Goal: Task Accomplishment & Management: Complete application form

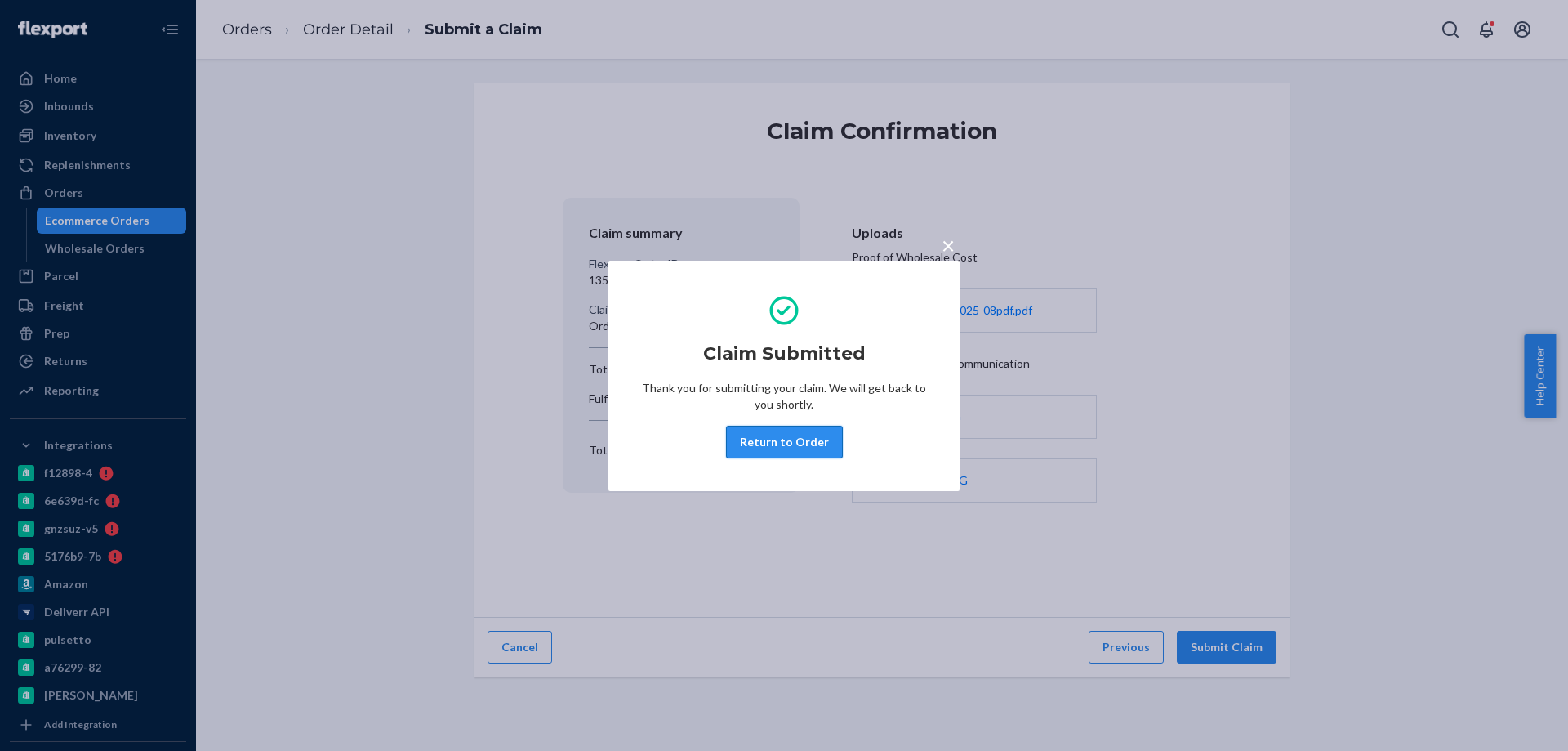
click at [786, 441] on button "Return to Order" at bounding box center [785, 441] width 117 height 33
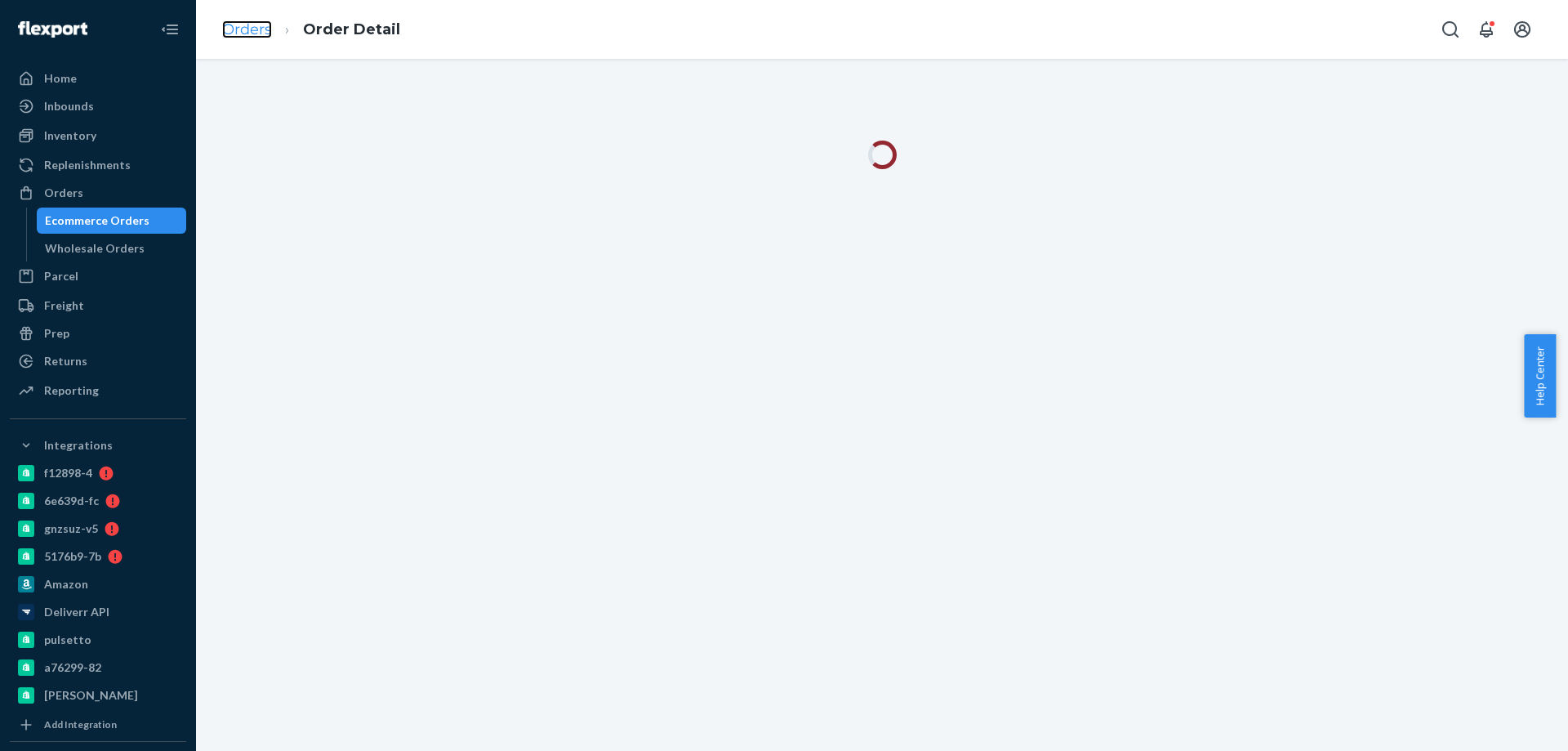
click at [267, 26] on link "Orders" at bounding box center [247, 29] width 50 height 18
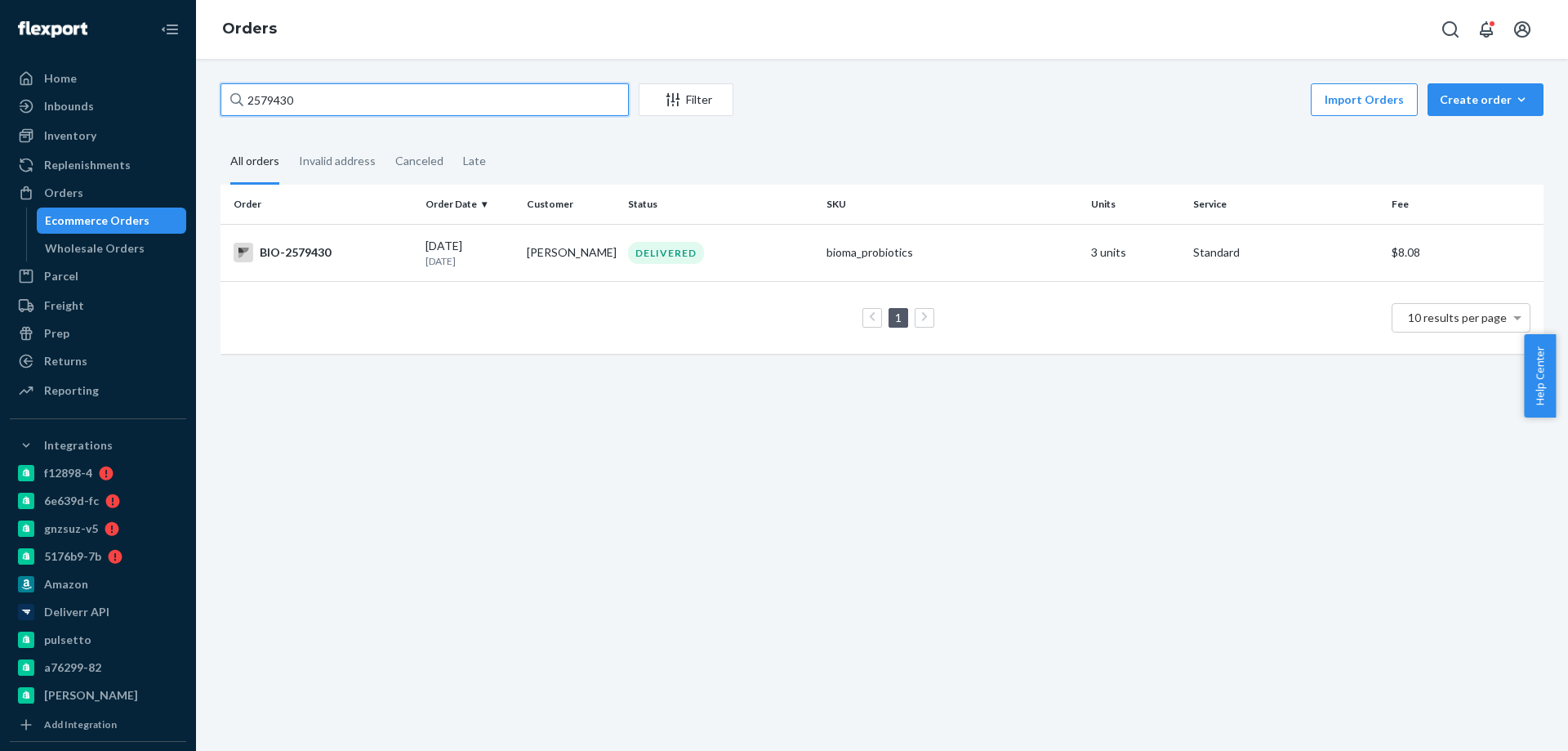
click at [300, 92] on input "2579430" at bounding box center [425, 99] width 409 height 33
paste input "326471"
type input "2326471"
click at [358, 264] on td "BIO-2326471" at bounding box center [320, 253] width 199 height 58
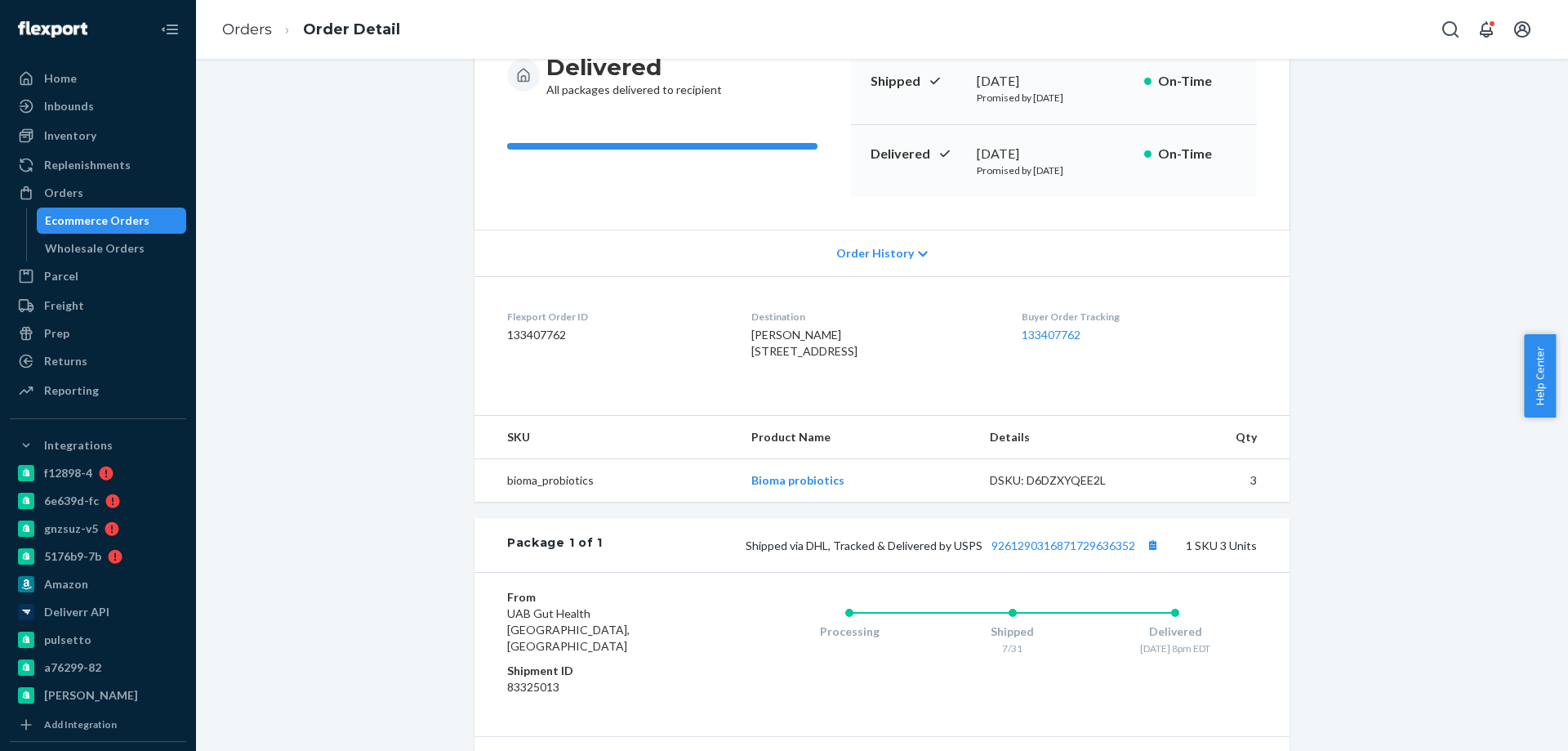
scroll to position [327, 0]
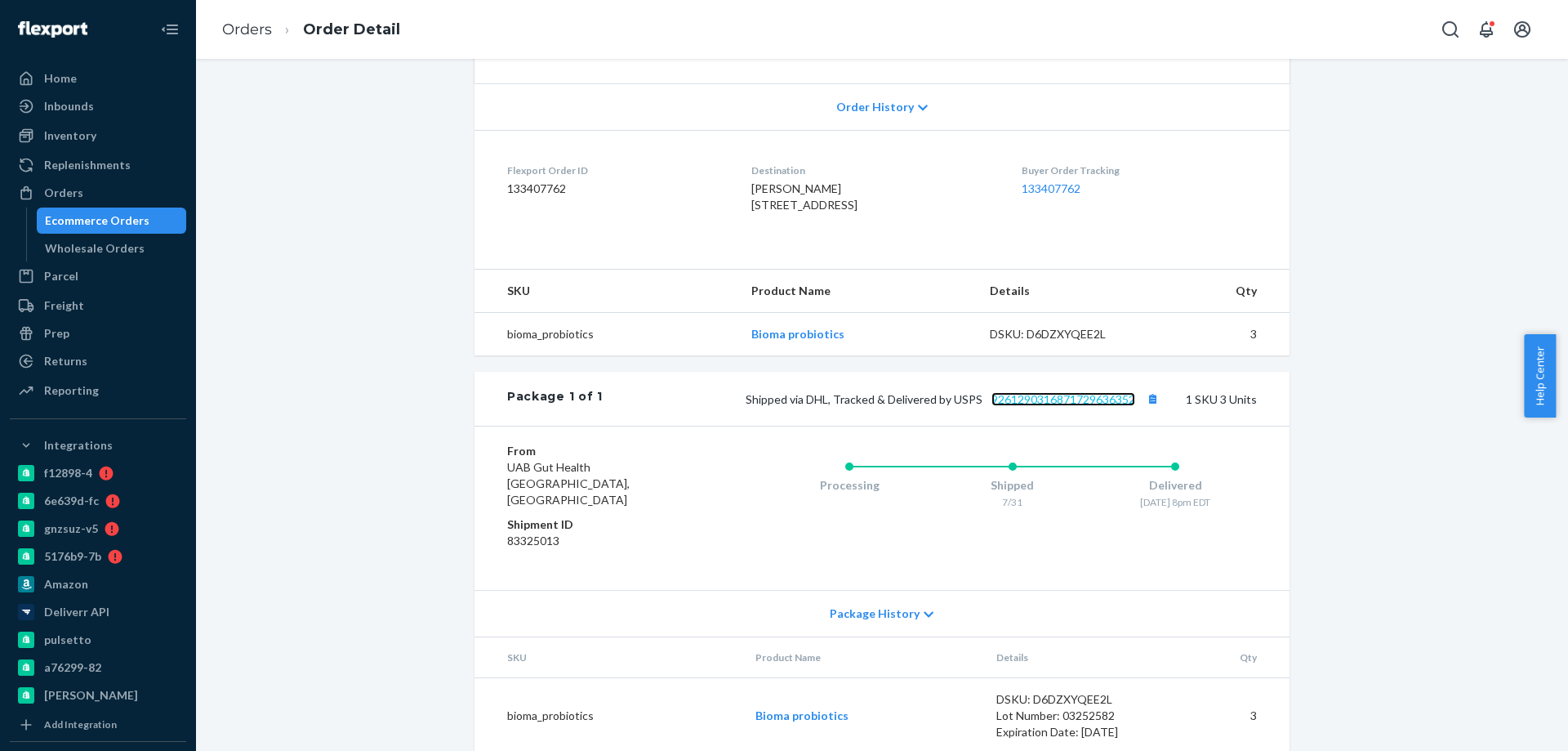
click at [1065, 406] on link "9261290316871729636352" at bounding box center [1063, 399] width 144 height 14
click at [233, 30] on link "Orders" at bounding box center [247, 29] width 50 height 18
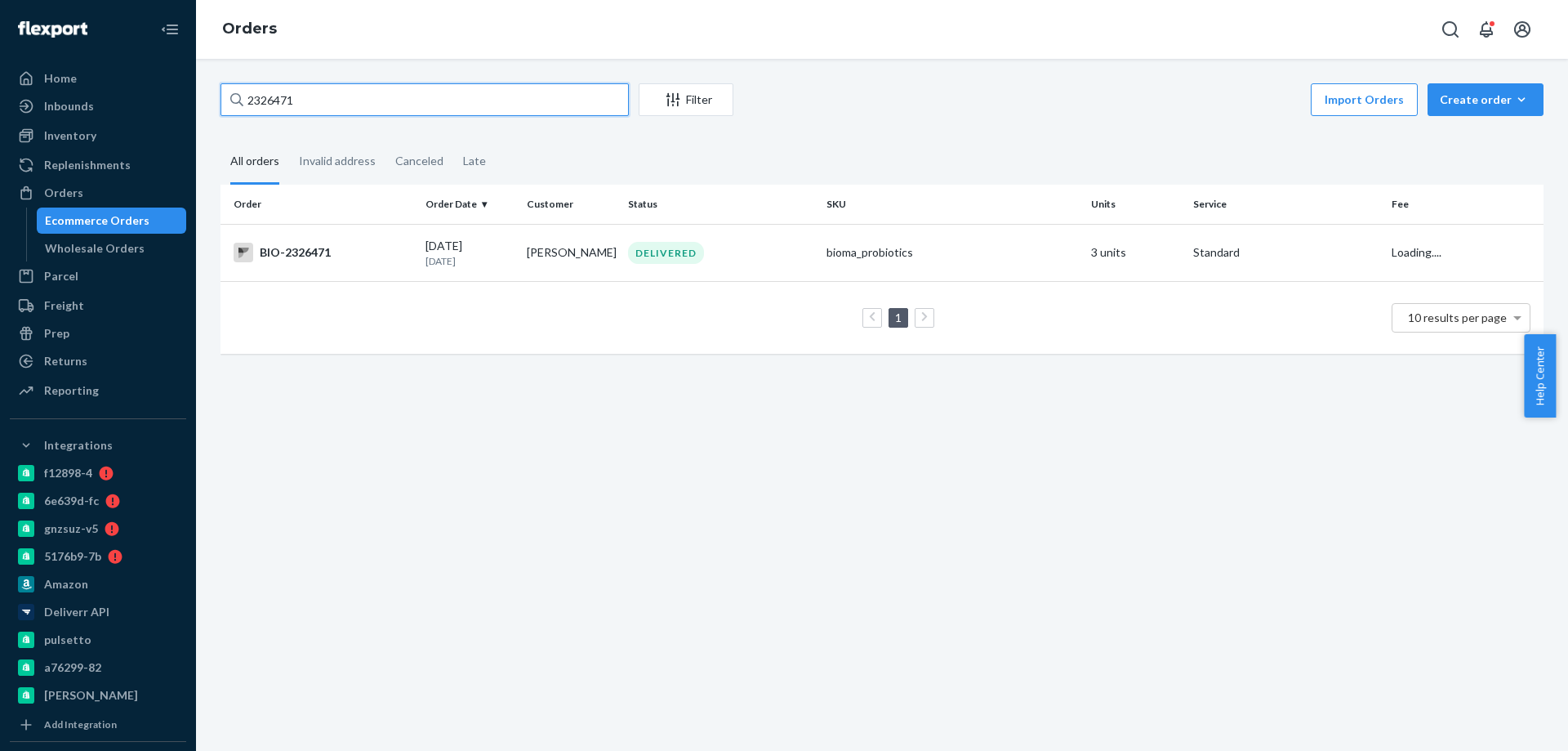
click at [294, 101] on input "2326471" at bounding box center [425, 99] width 409 height 33
paste input "[PERSON_NAME]"
type input "[PERSON_NAME]"
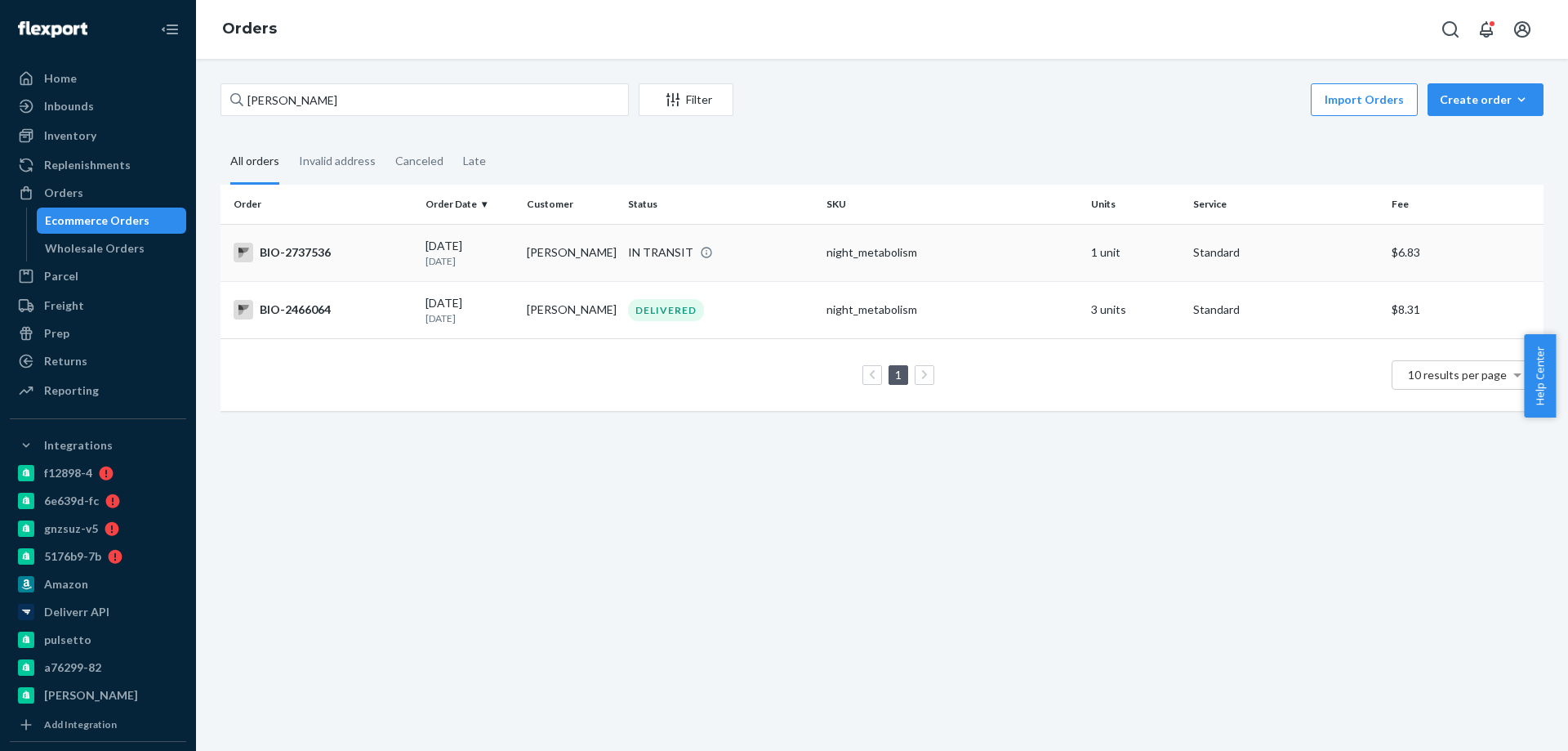
click at [398, 258] on div "BIO-2737536" at bounding box center [322, 252] width 179 height 20
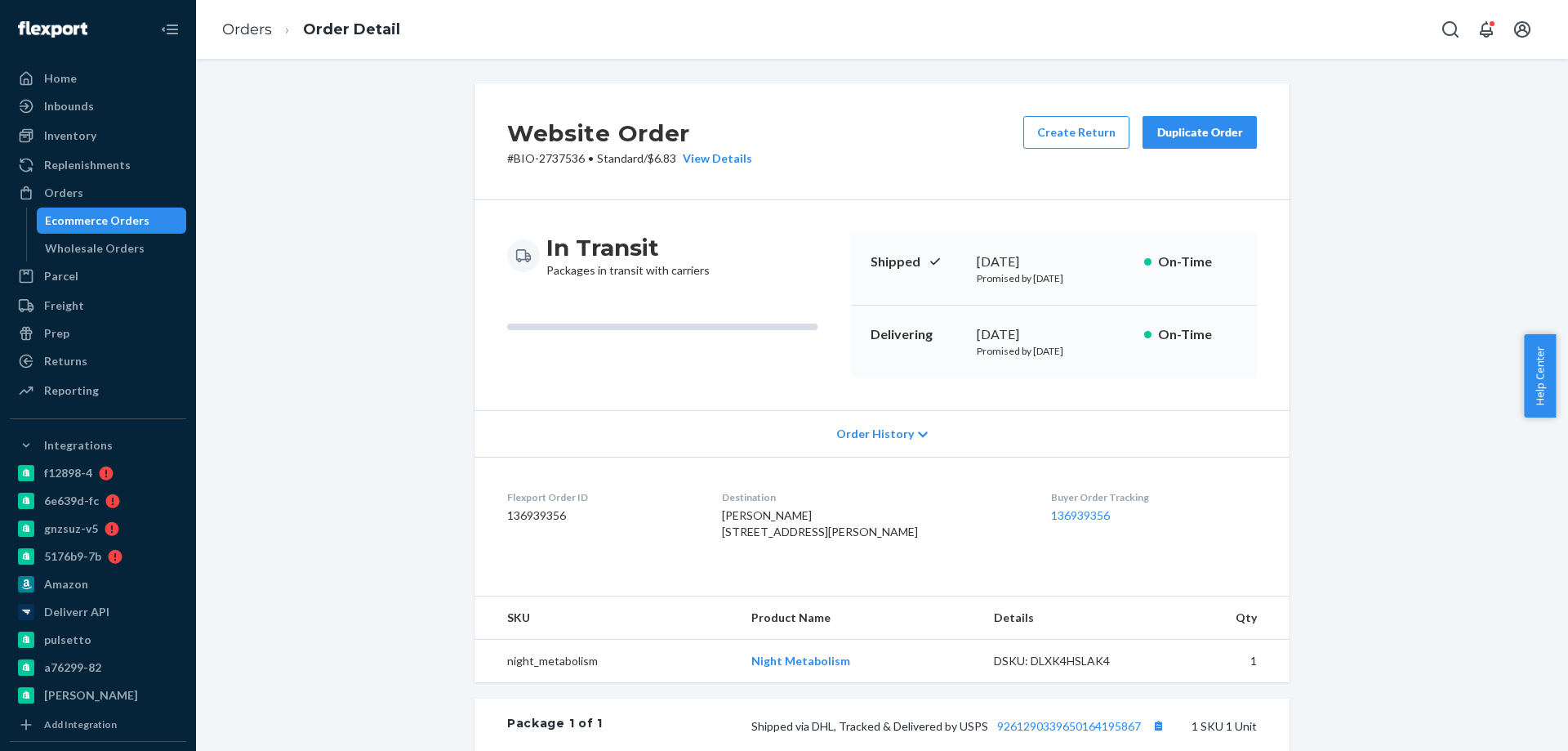
click at [558, 161] on p "# BIO-2737536 • Standard / $6.83 View Details" at bounding box center [630, 159] width 245 height 17
copy p "2737536"
click at [257, 25] on link "Orders" at bounding box center [247, 29] width 50 height 18
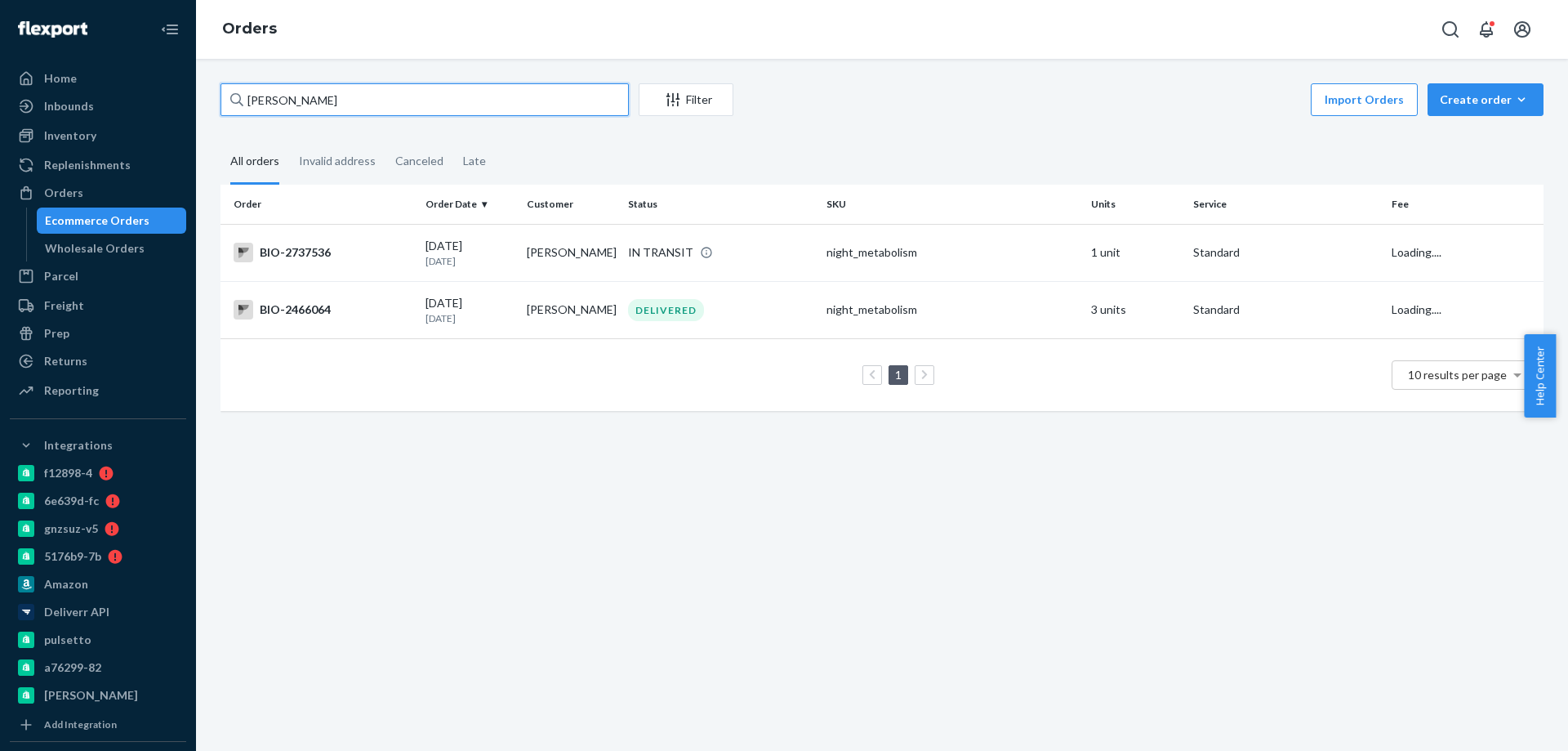
click at [321, 104] on input "[PERSON_NAME]" at bounding box center [425, 99] width 409 height 33
paste input "2602085"
type input "2602085"
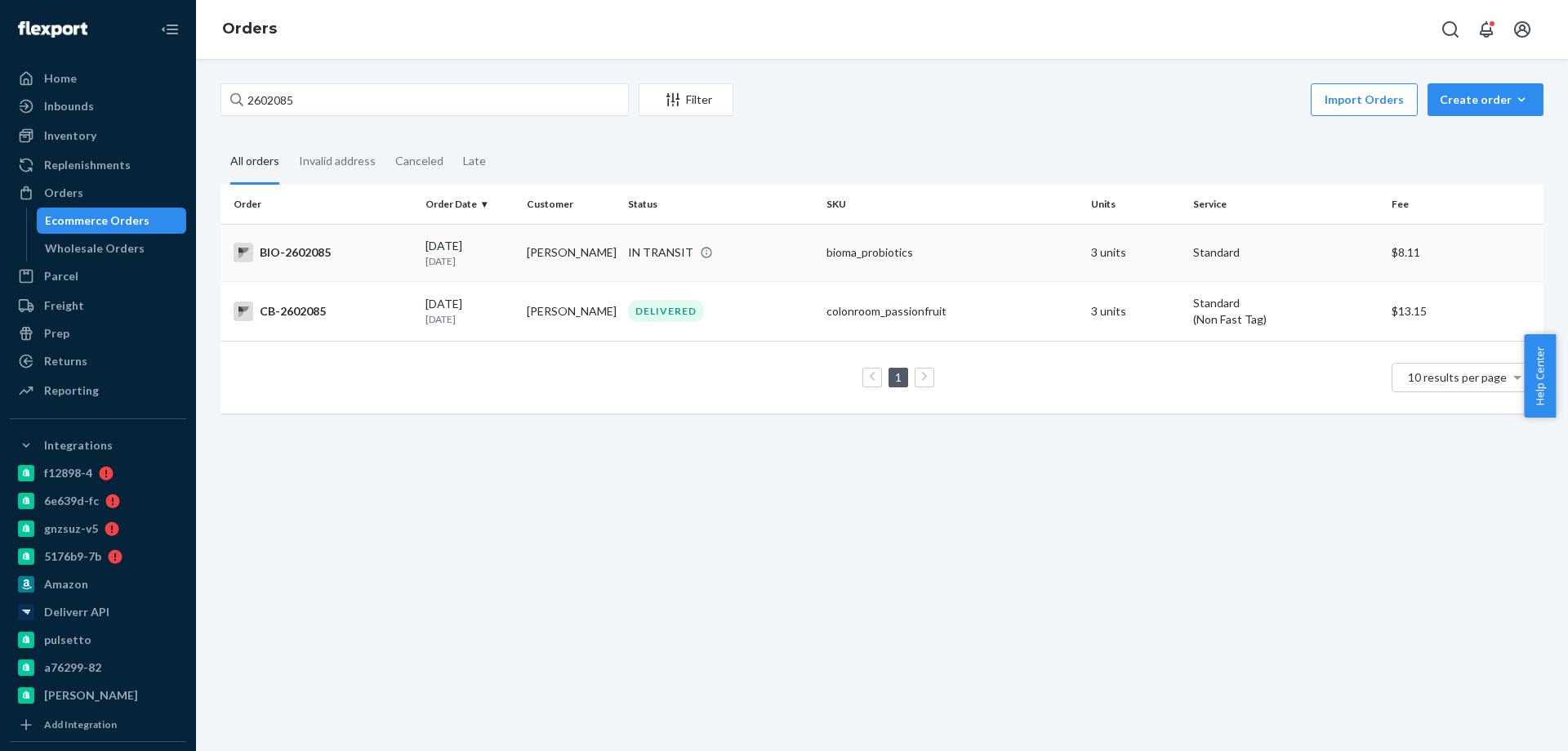
click at [378, 250] on div "BIO-2602085" at bounding box center [322, 252] width 179 height 20
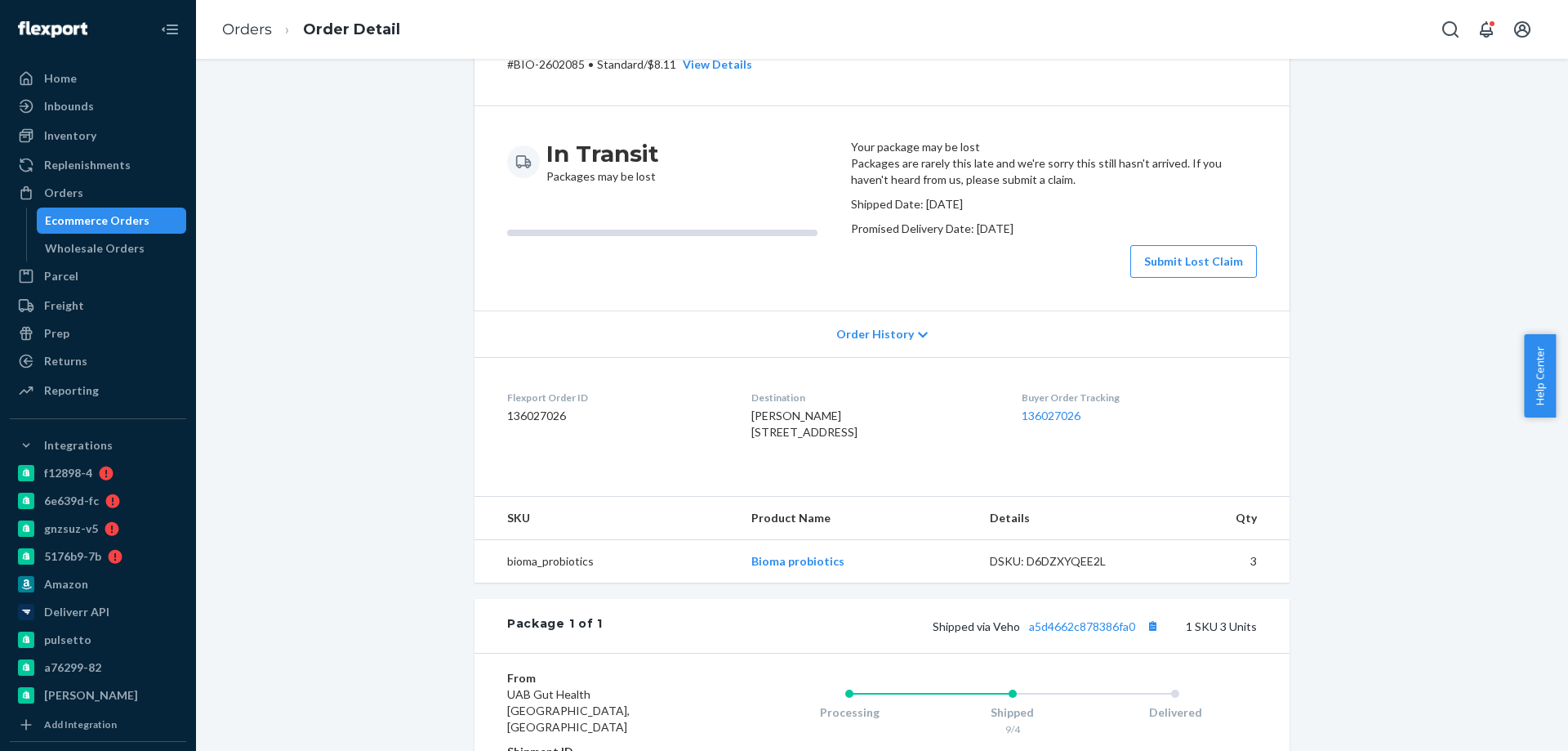
scroll to position [245, 0]
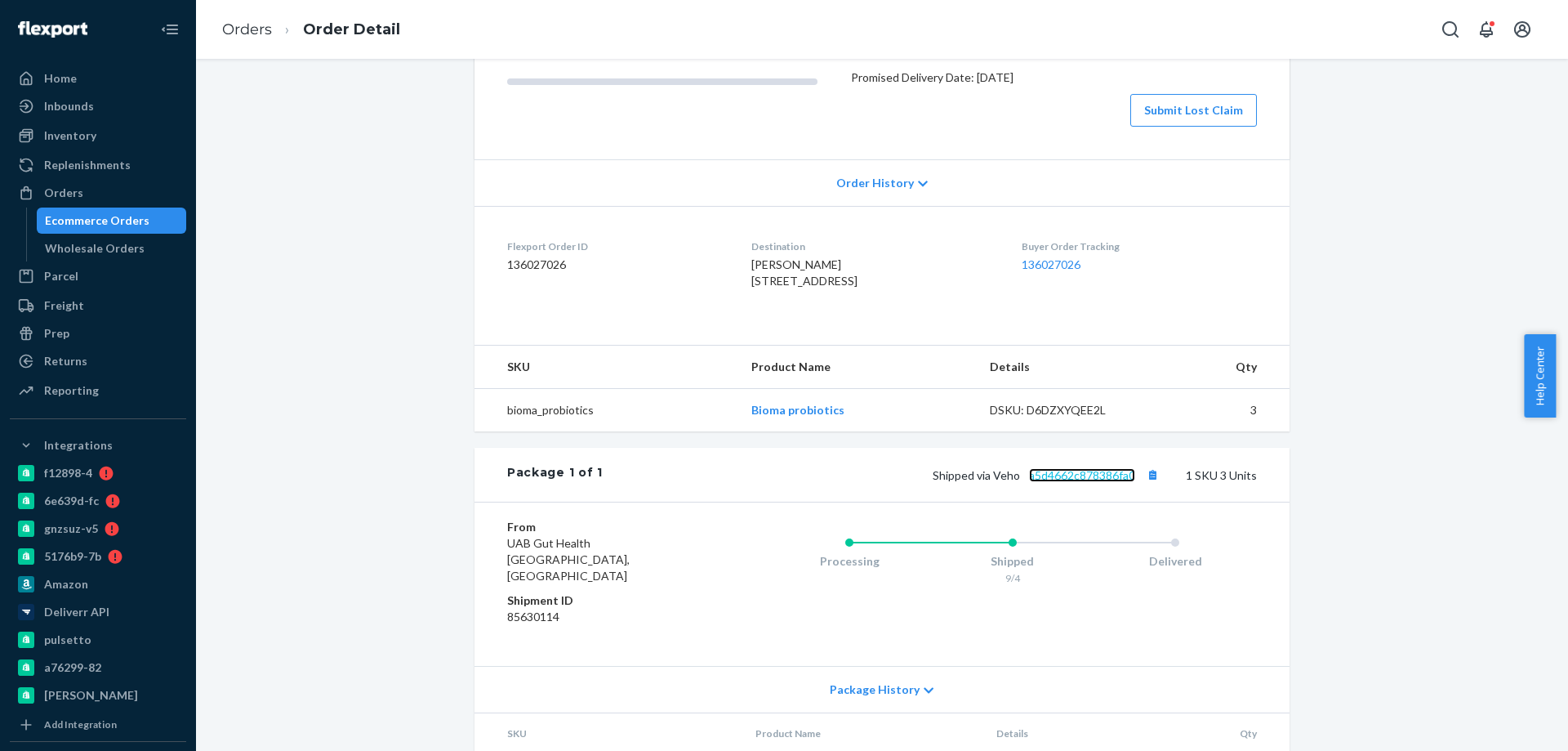
click at [1069, 482] on link "a5d4662c878386fa0" at bounding box center [1082, 475] width 106 height 14
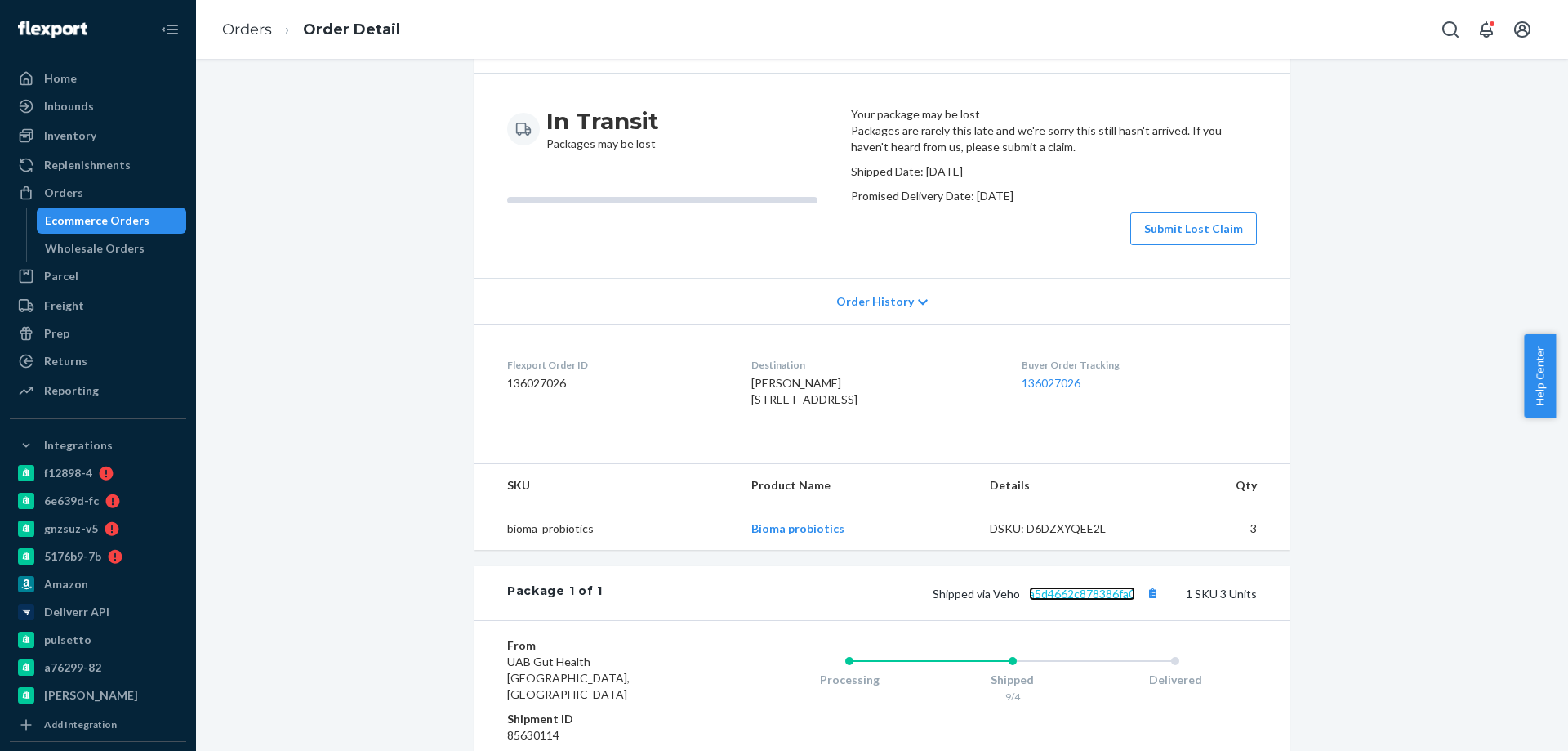
scroll to position [0, 0]
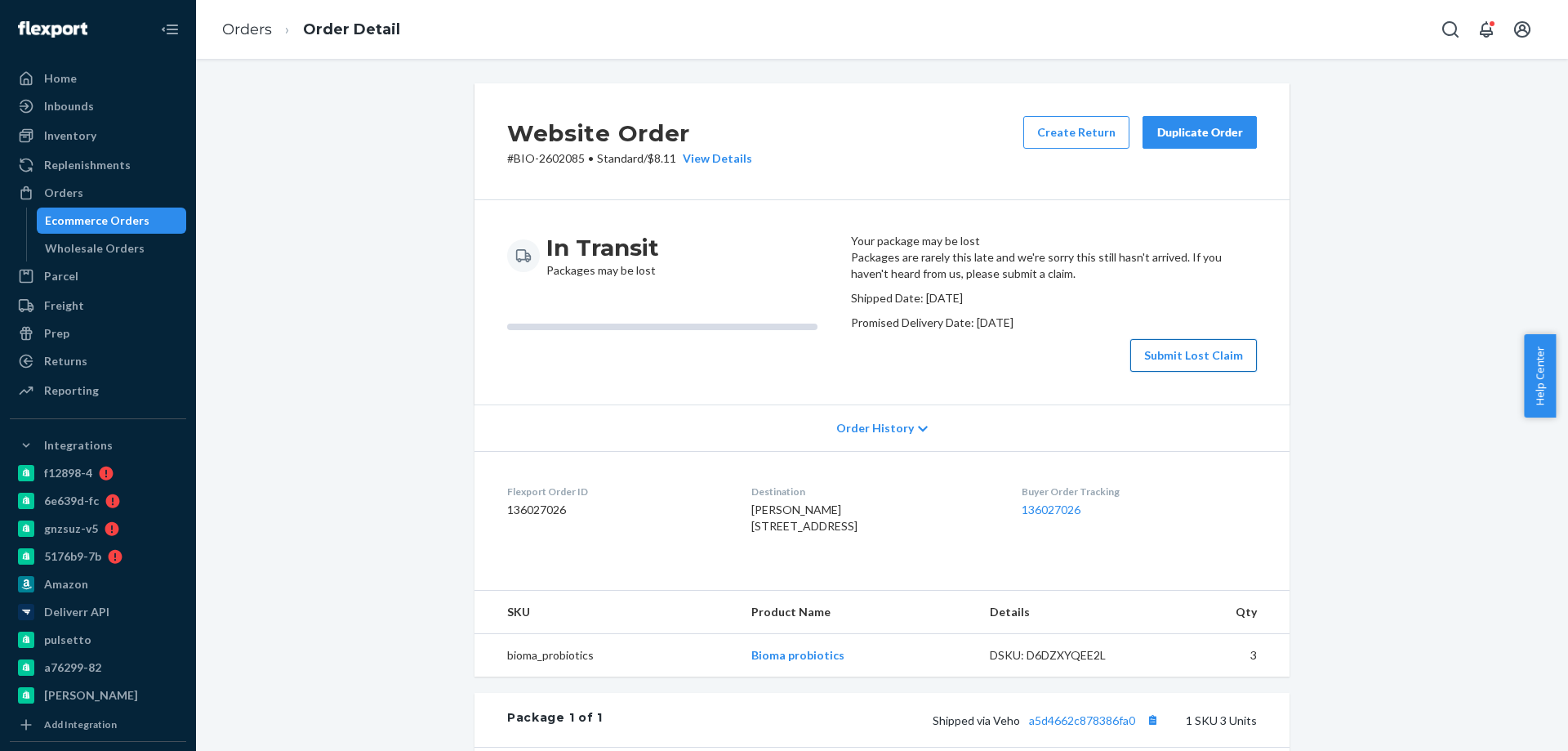
click at [1143, 372] on button "Submit Lost Claim" at bounding box center [1194, 355] width 126 height 33
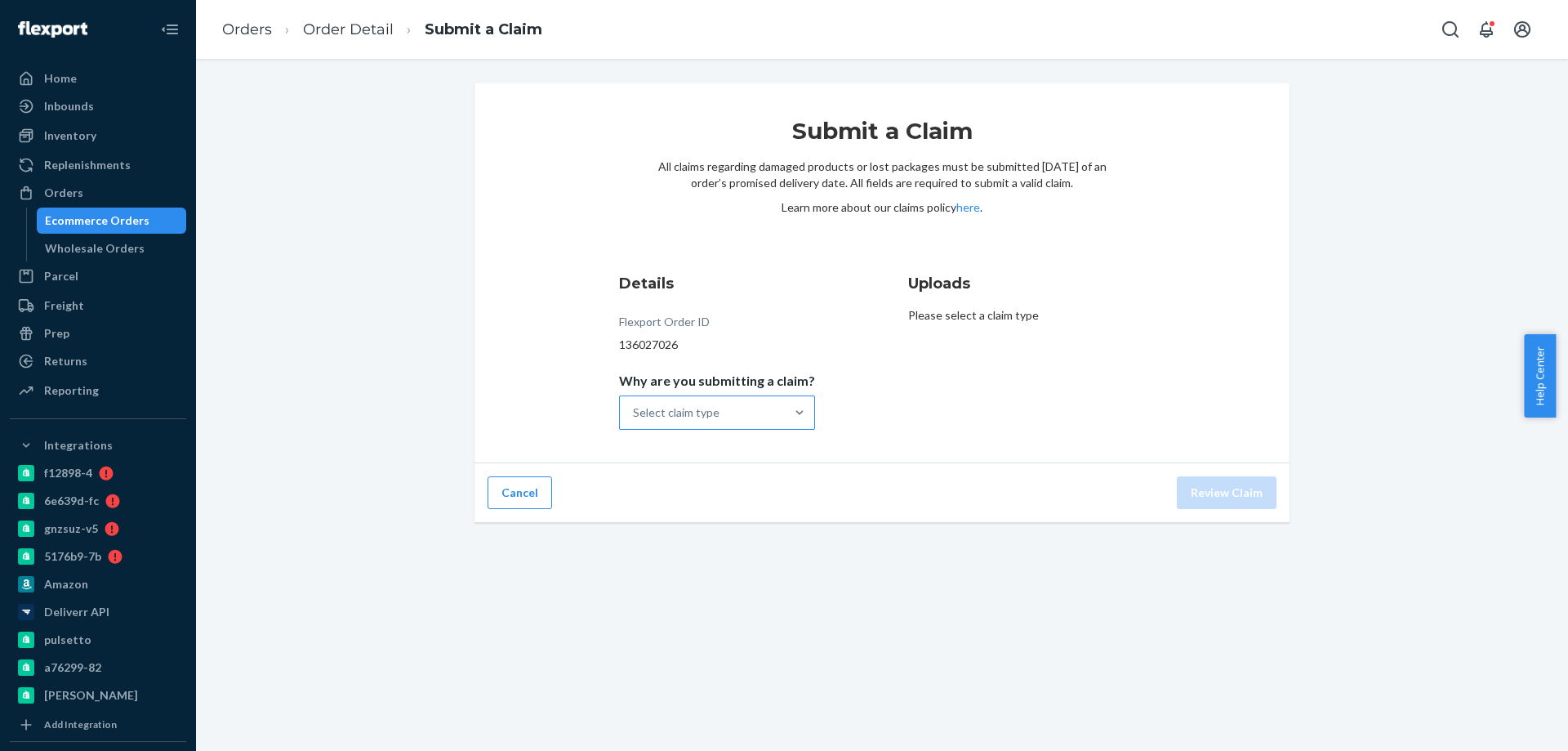
click at [734, 411] on div "Select claim type" at bounding box center [702, 412] width 165 height 33
click at [634, 411] on input "Why are you submitting a claim? Select claim type" at bounding box center [634, 413] width 2 height 17
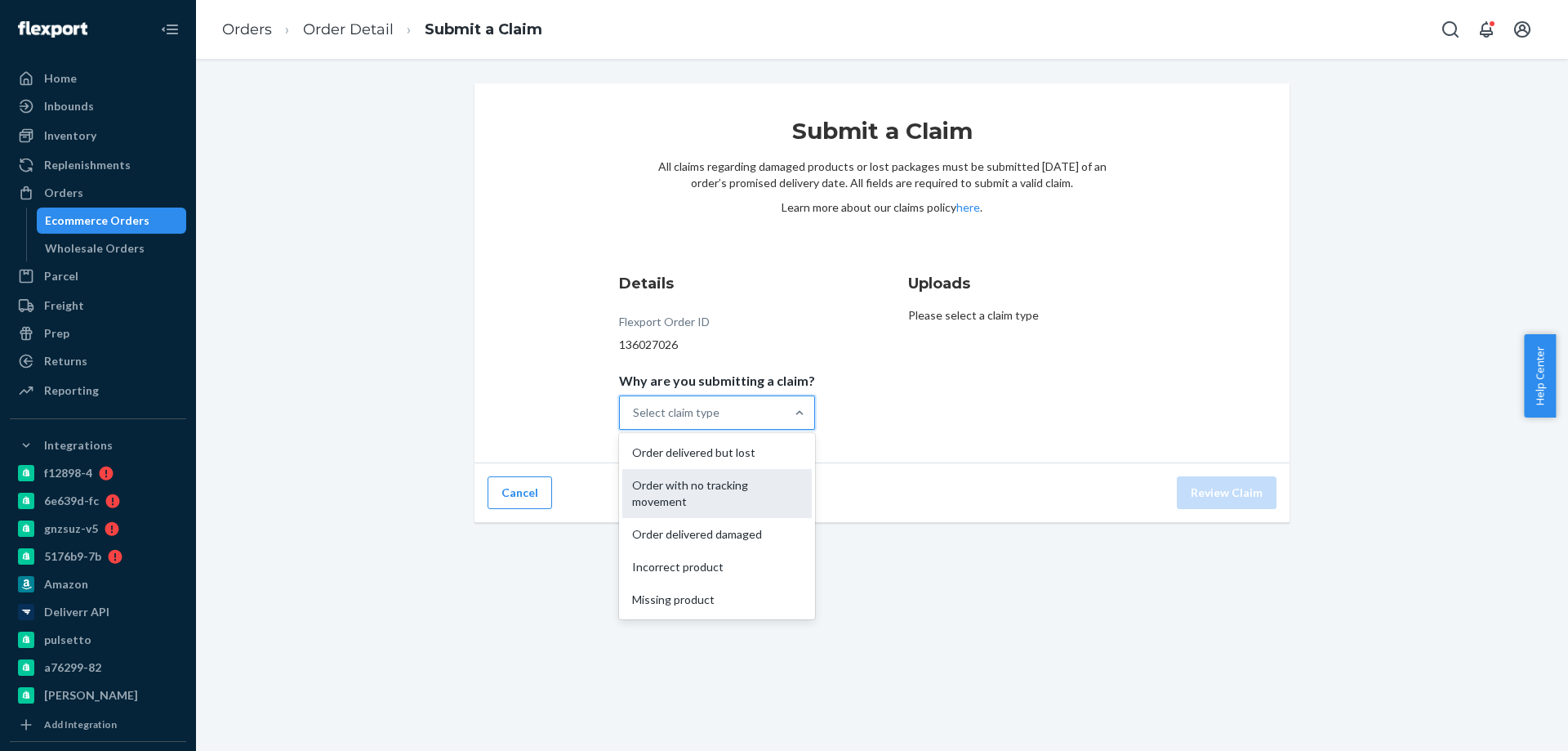
click at [729, 505] on div "Order with no tracking movement" at bounding box center [717, 494] width 189 height 49
click at [634, 421] on input "Why are you submitting a claim? option Order with no tracking movement focused,…" at bounding box center [634, 413] width 2 height 17
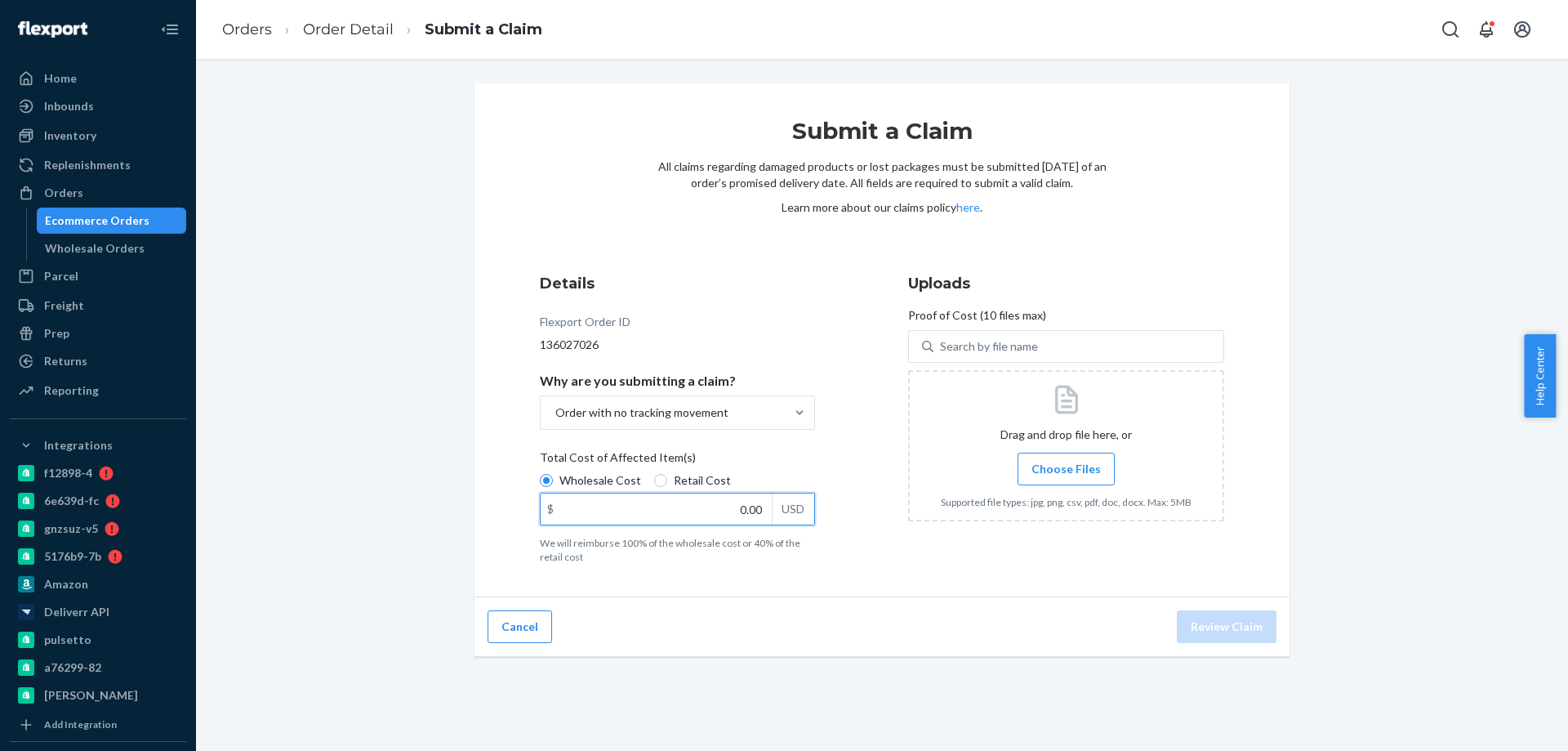
click at [740, 509] on input "0.00" at bounding box center [656, 508] width 231 height 31
click at [741, 509] on input "0.00" at bounding box center [656, 508] width 231 height 31
paste input "69.36"
type input "69.36"
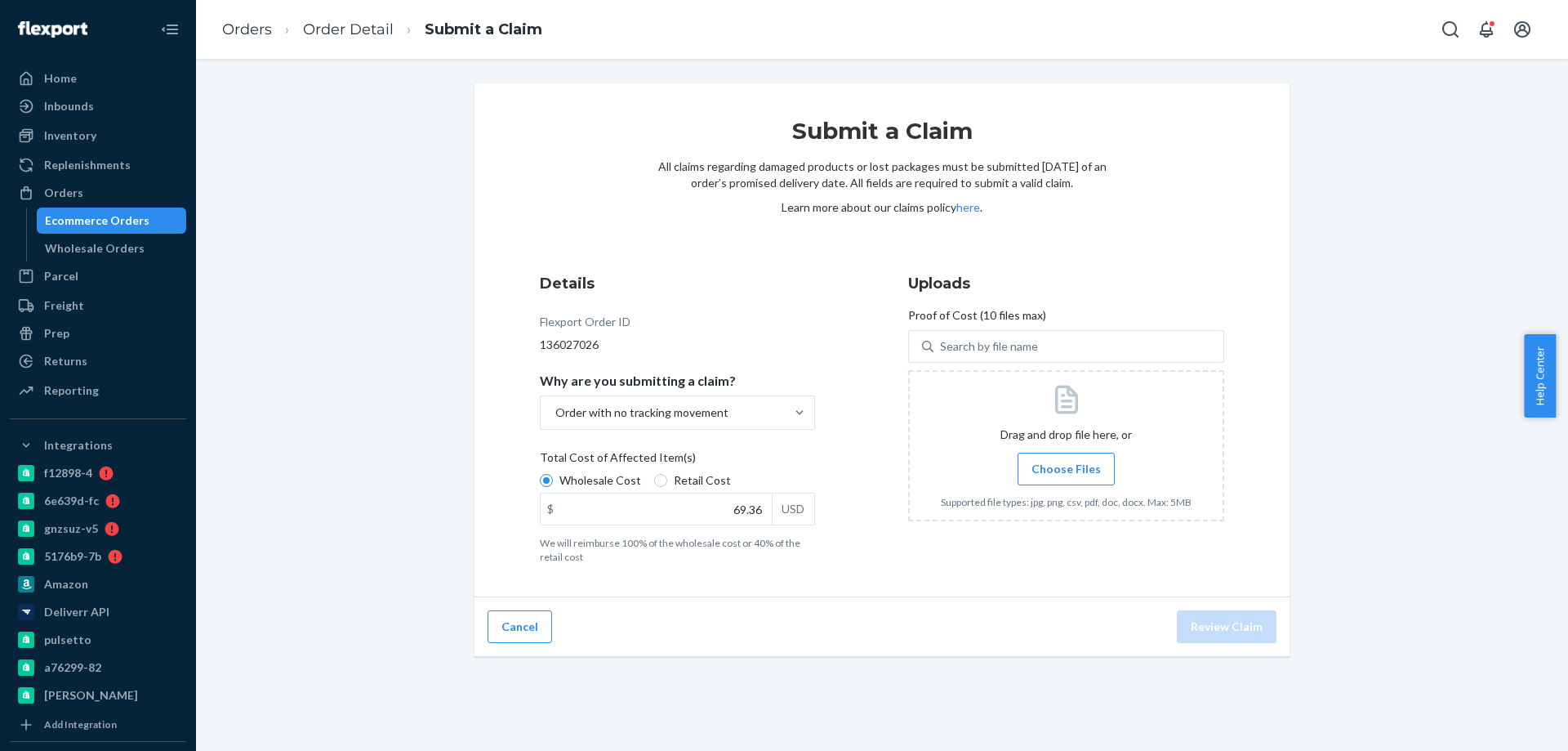
click at [1065, 466] on span "Choose Files" at bounding box center [1065, 469] width 70 height 17
click at [1065, 466] on input "Choose Files" at bounding box center [1065, 468] width 1 height 18
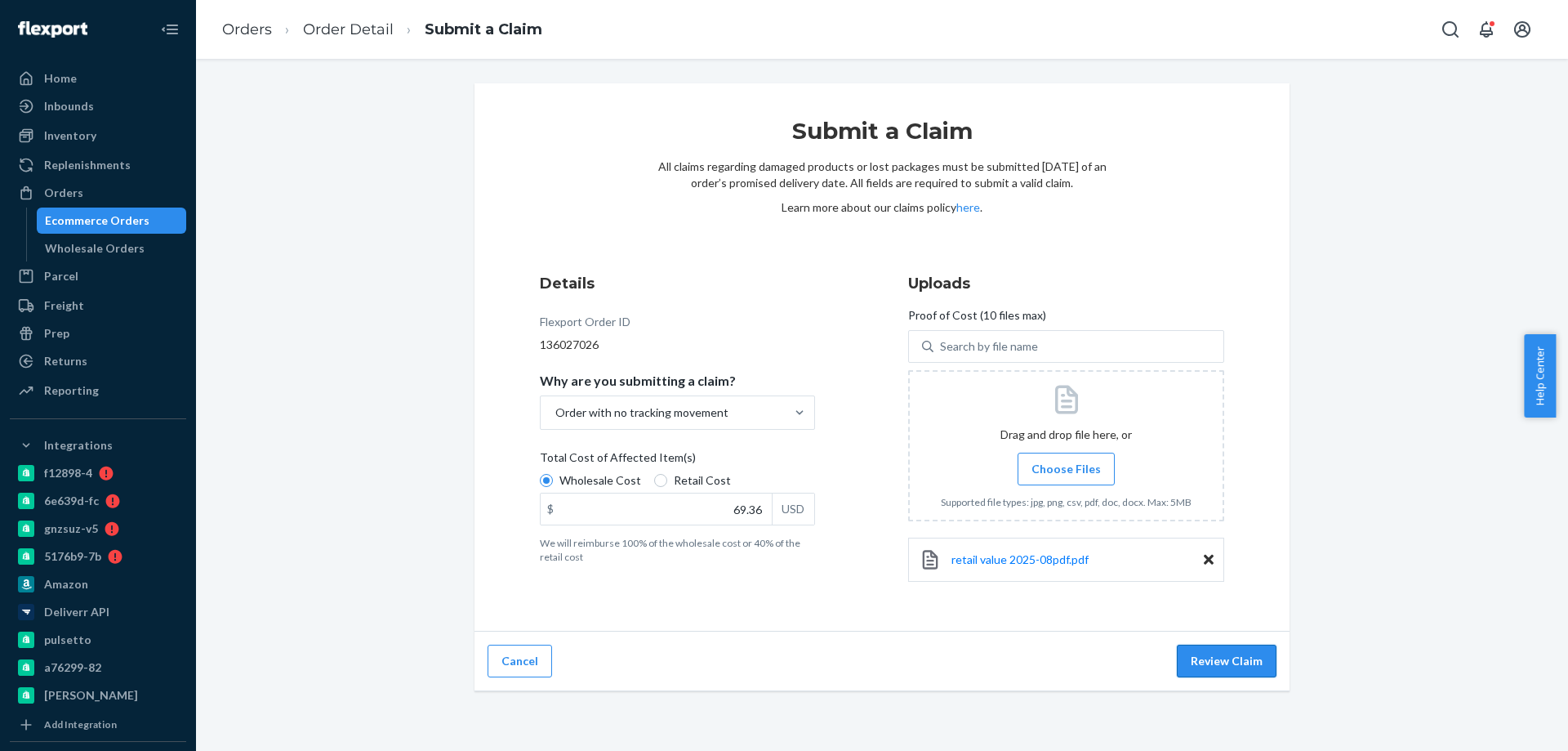
click at [1222, 666] on button "Review Claim" at bounding box center [1226, 661] width 99 height 33
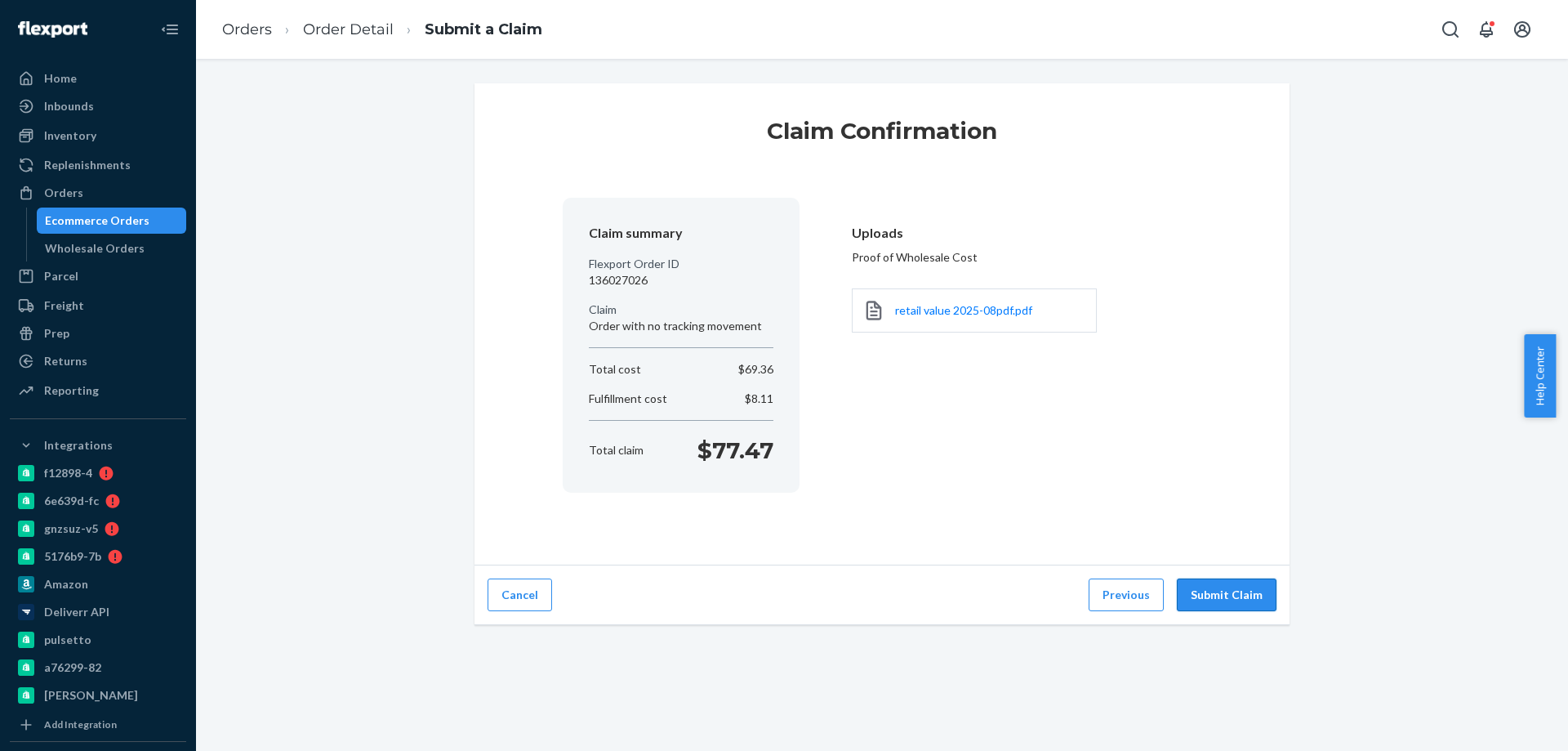
click at [1242, 603] on button "Submit Claim" at bounding box center [1226, 594] width 99 height 33
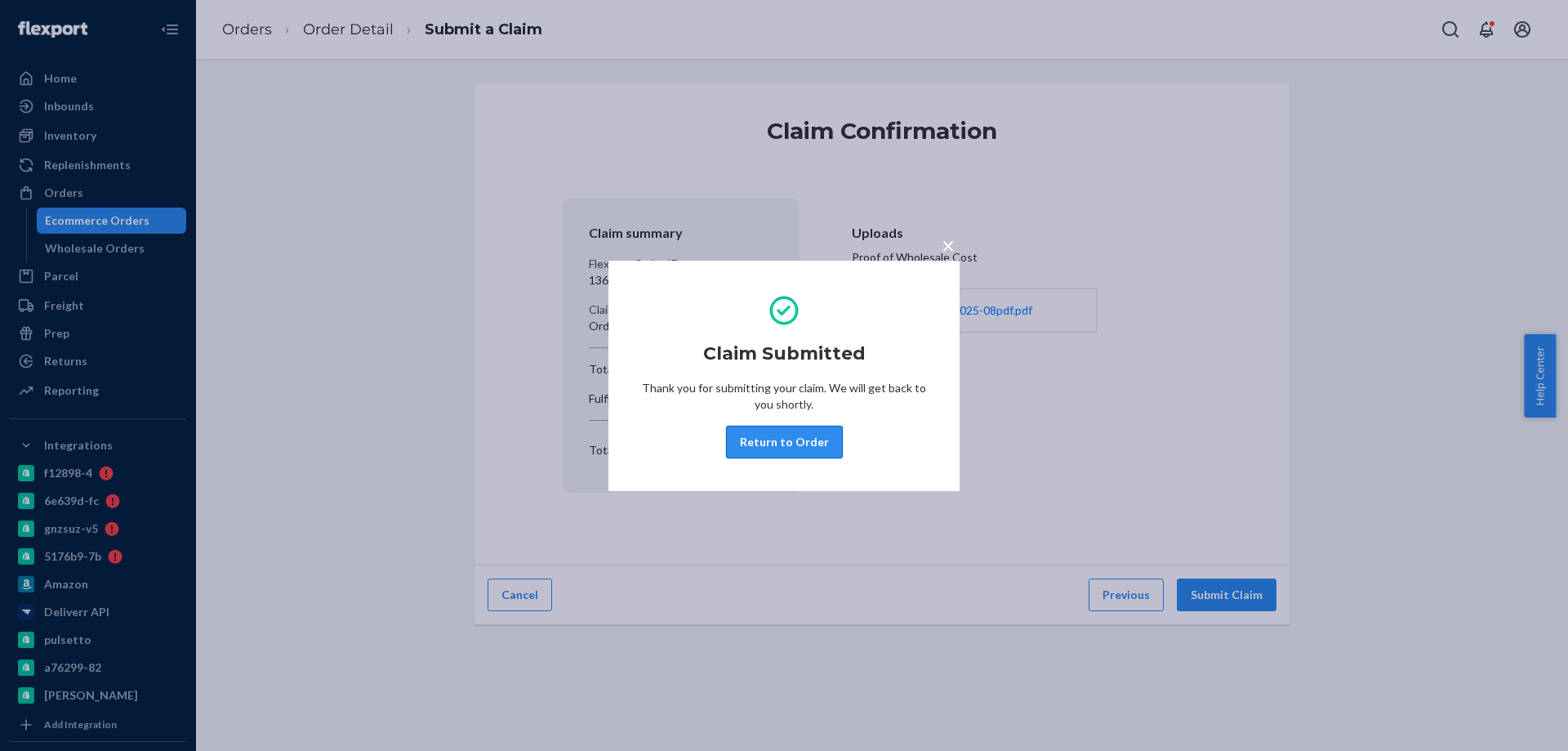
click at [764, 442] on button "Return to Order" at bounding box center [785, 441] width 117 height 33
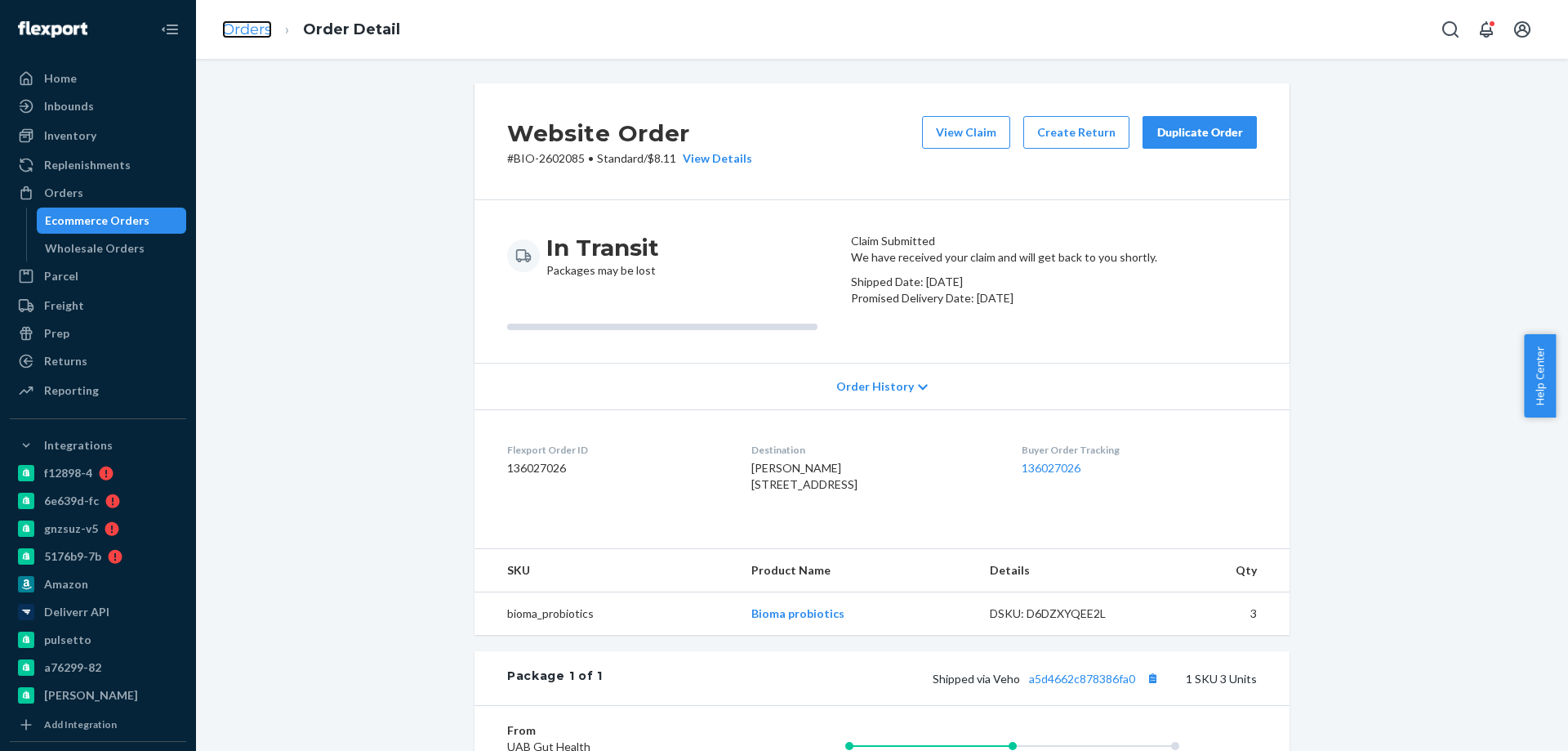
click at [250, 33] on link "Orders" at bounding box center [247, 29] width 50 height 18
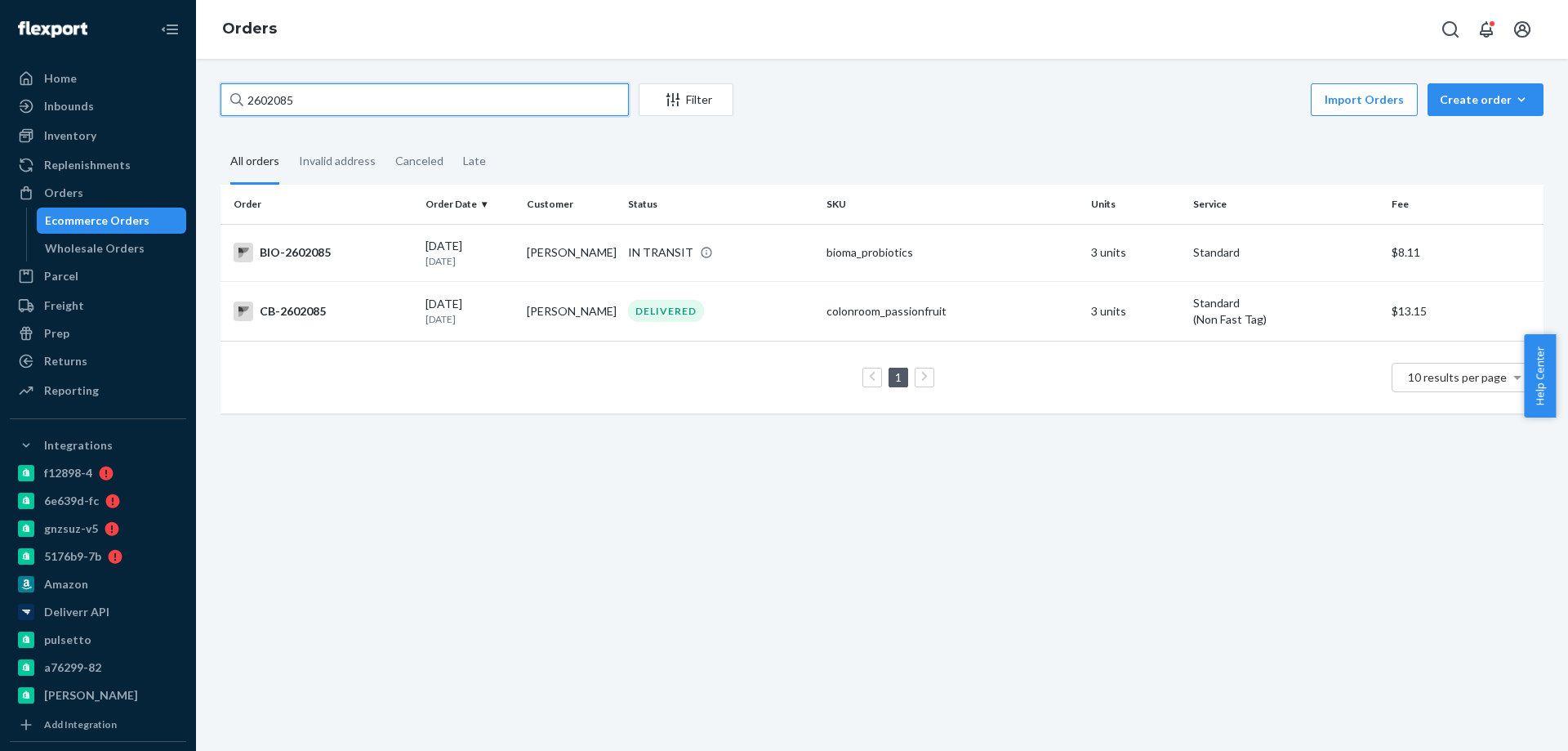
click at [297, 106] on input "2602085" at bounding box center [425, 99] width 409 height 33
paste input "764242"
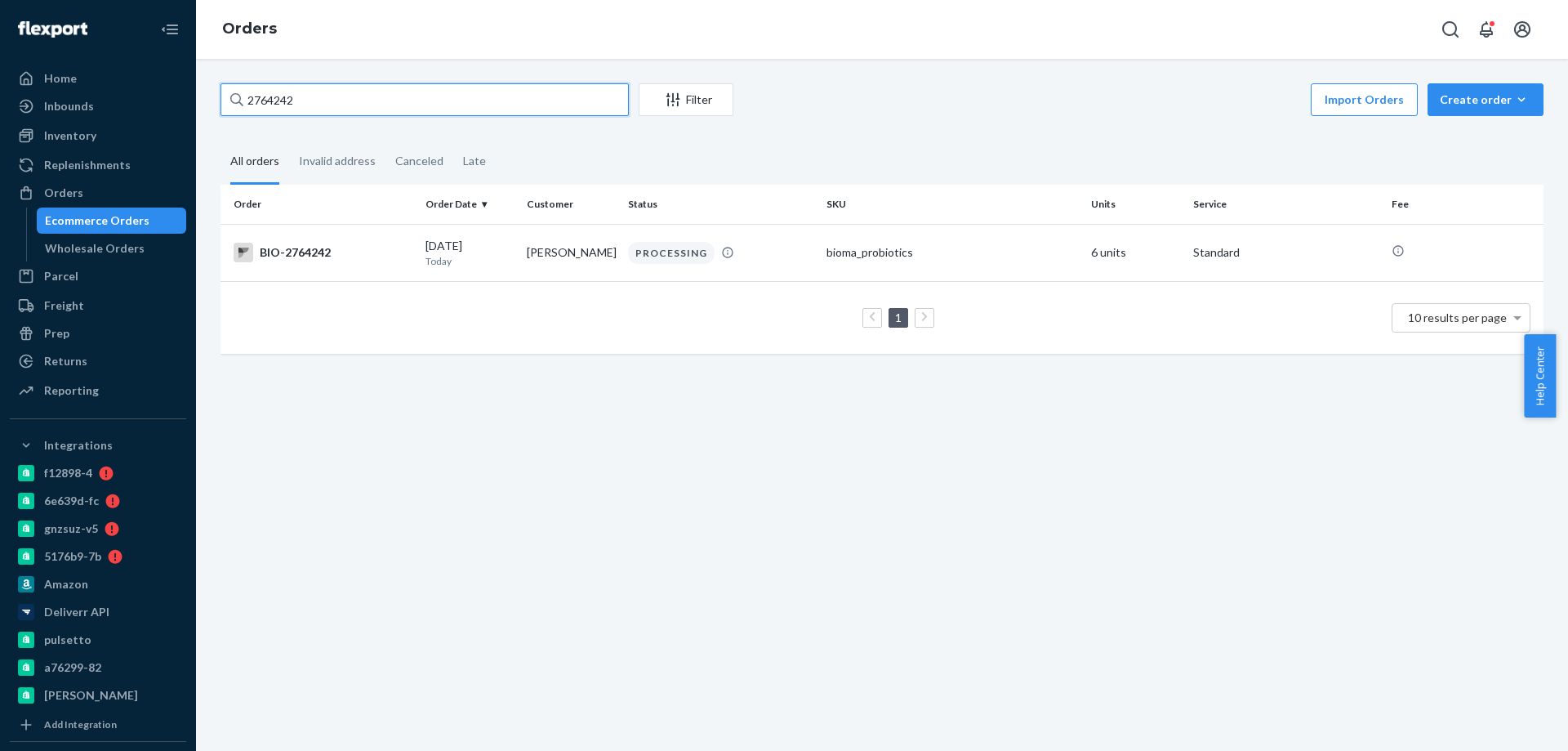
click at [280, 105] on input "2764242" at bounding box center [425, 99] width 409 height 33
paste input "634799"
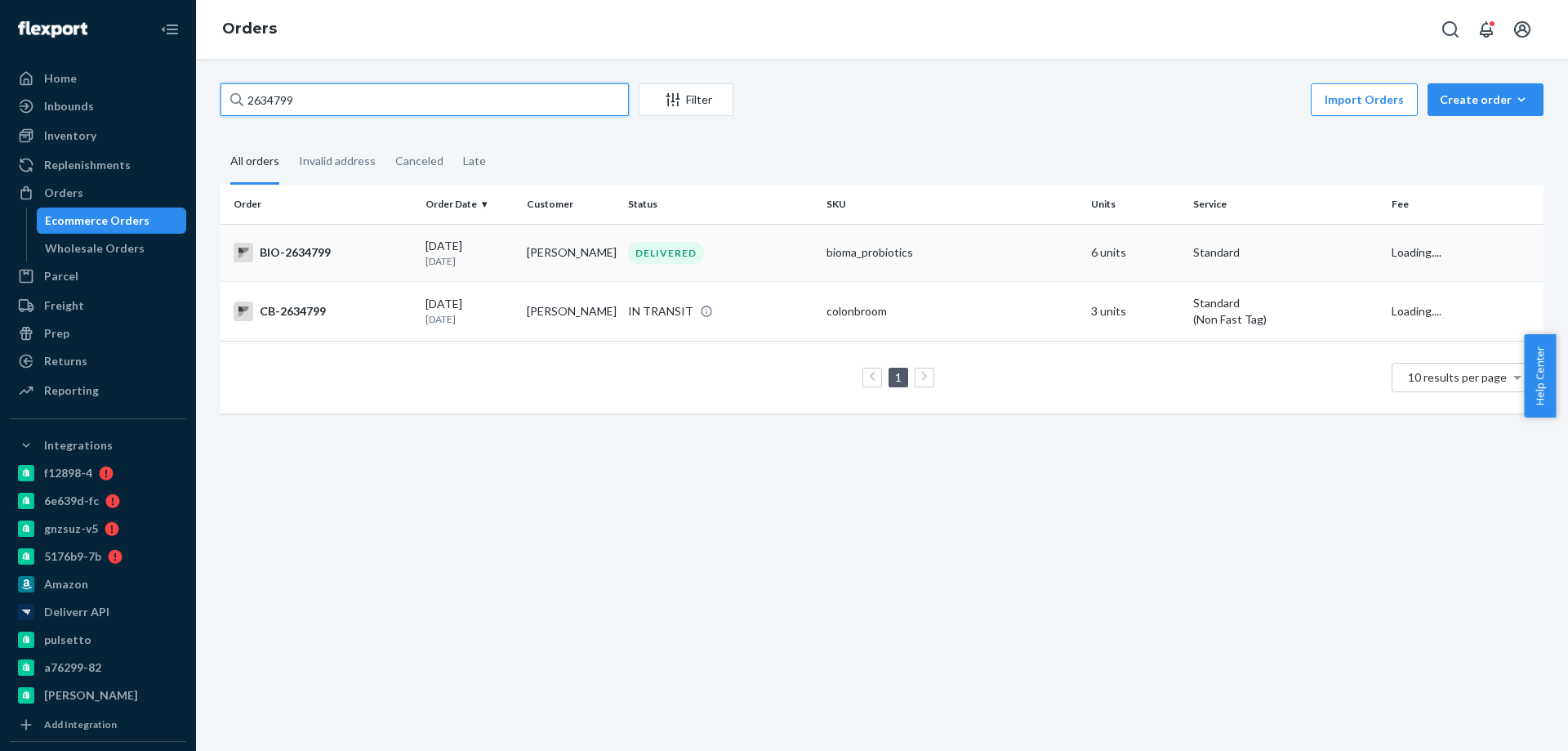
type input "2634799"
click at [377, 254] on div "BIO-2634799" at bounding box center [322, 252] width 179 height 20
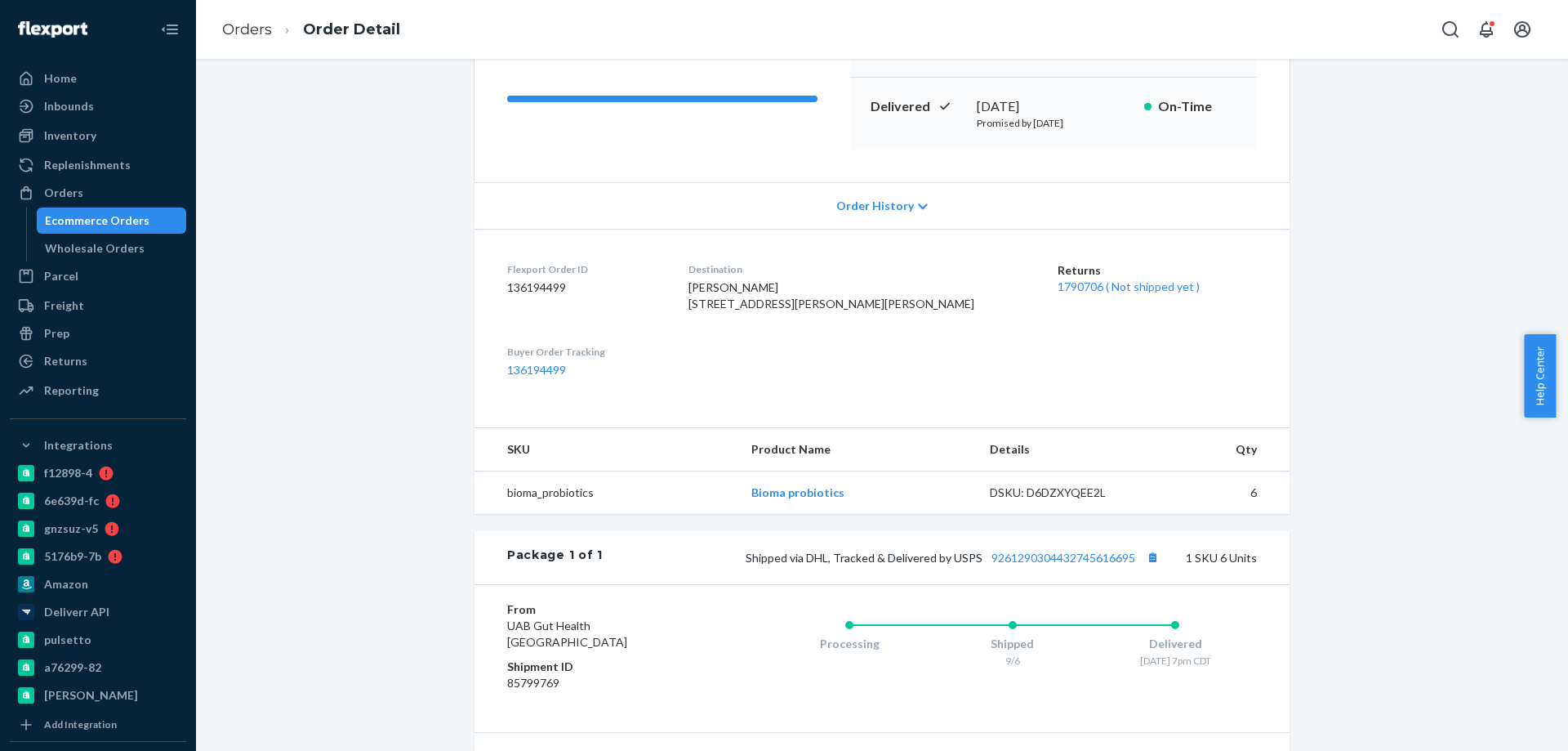
scroll to position [245, 0]
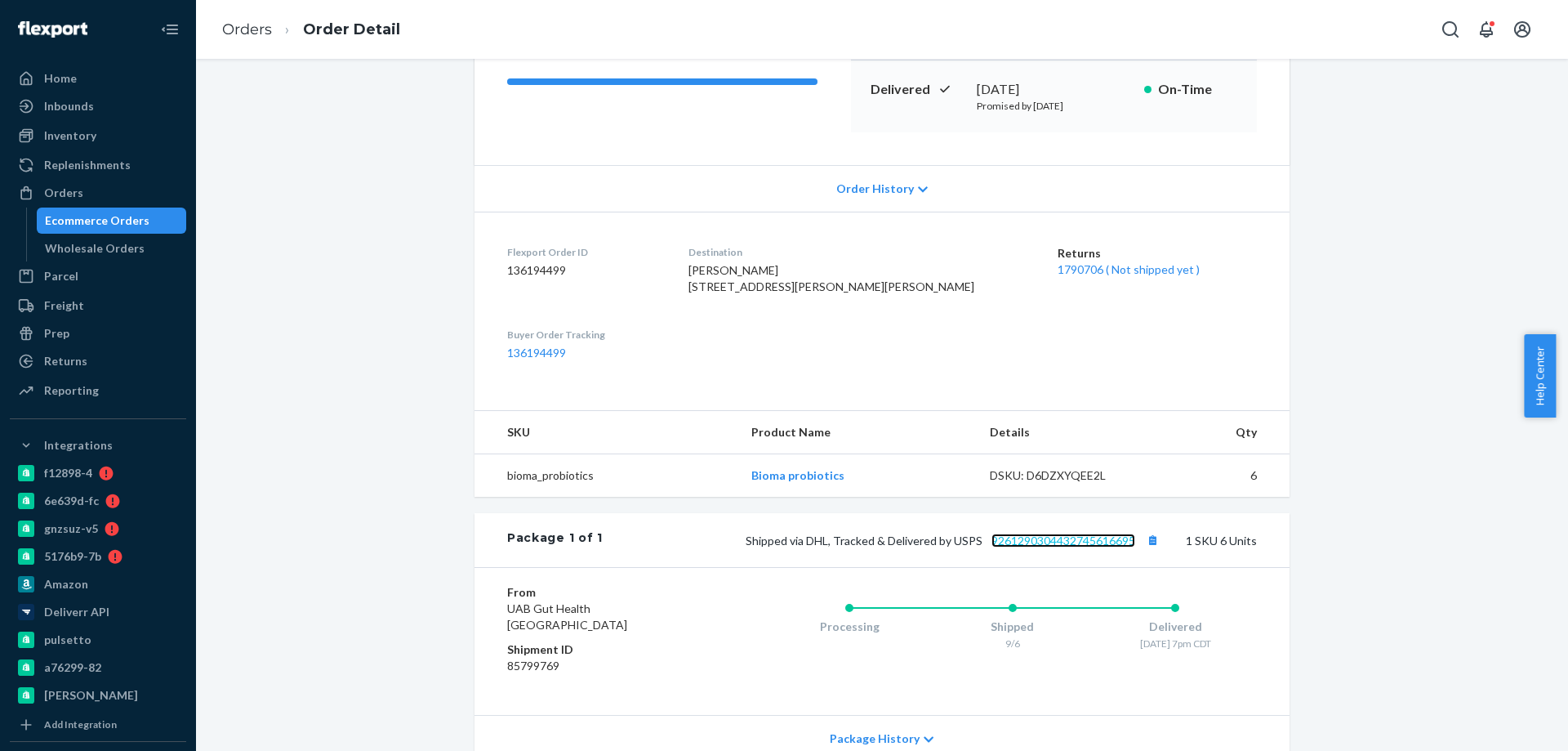
click at [1084, 547] on link "9261290304432745616695" at bounding box center [1063, 540] width 144 height 14
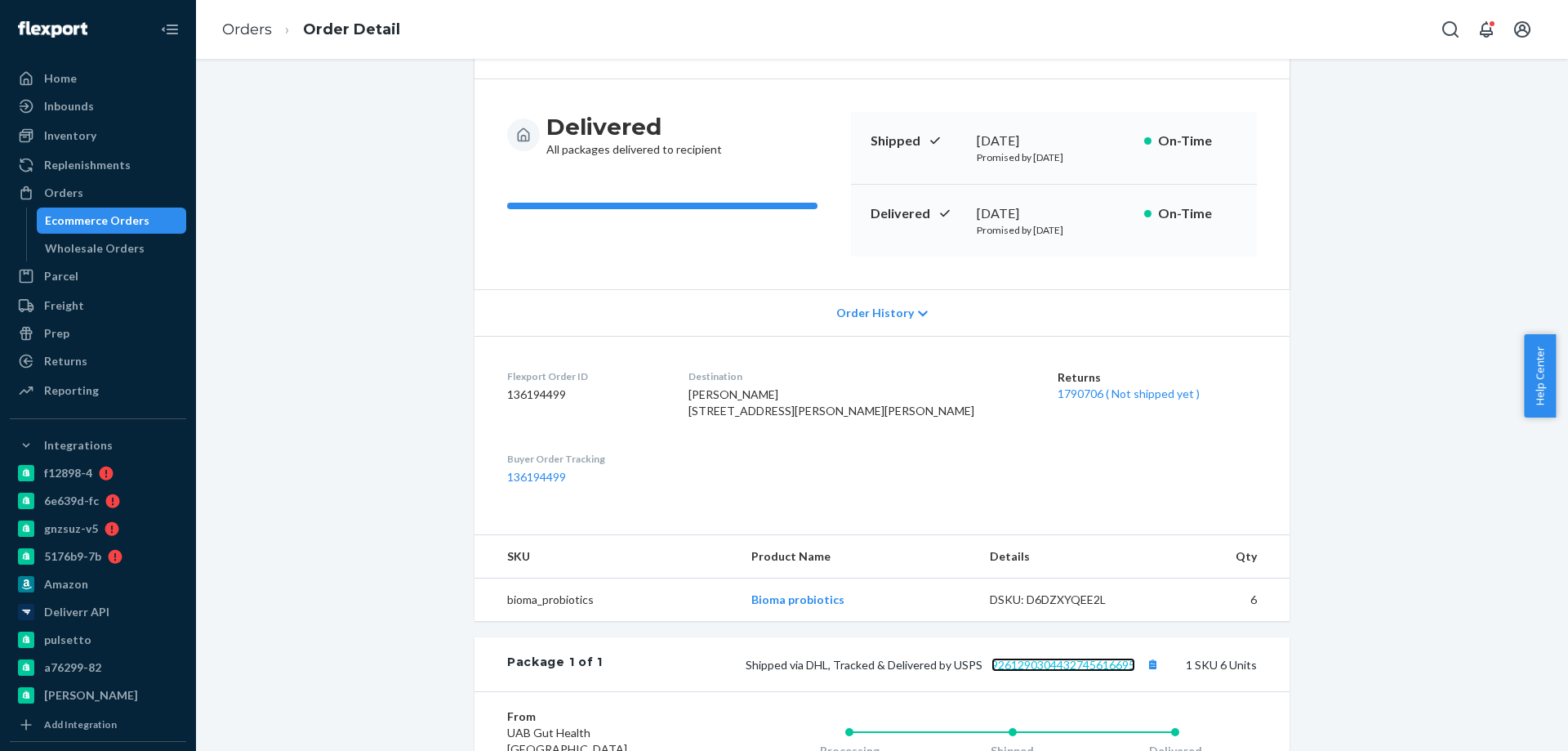
scroll to position [0, 0]
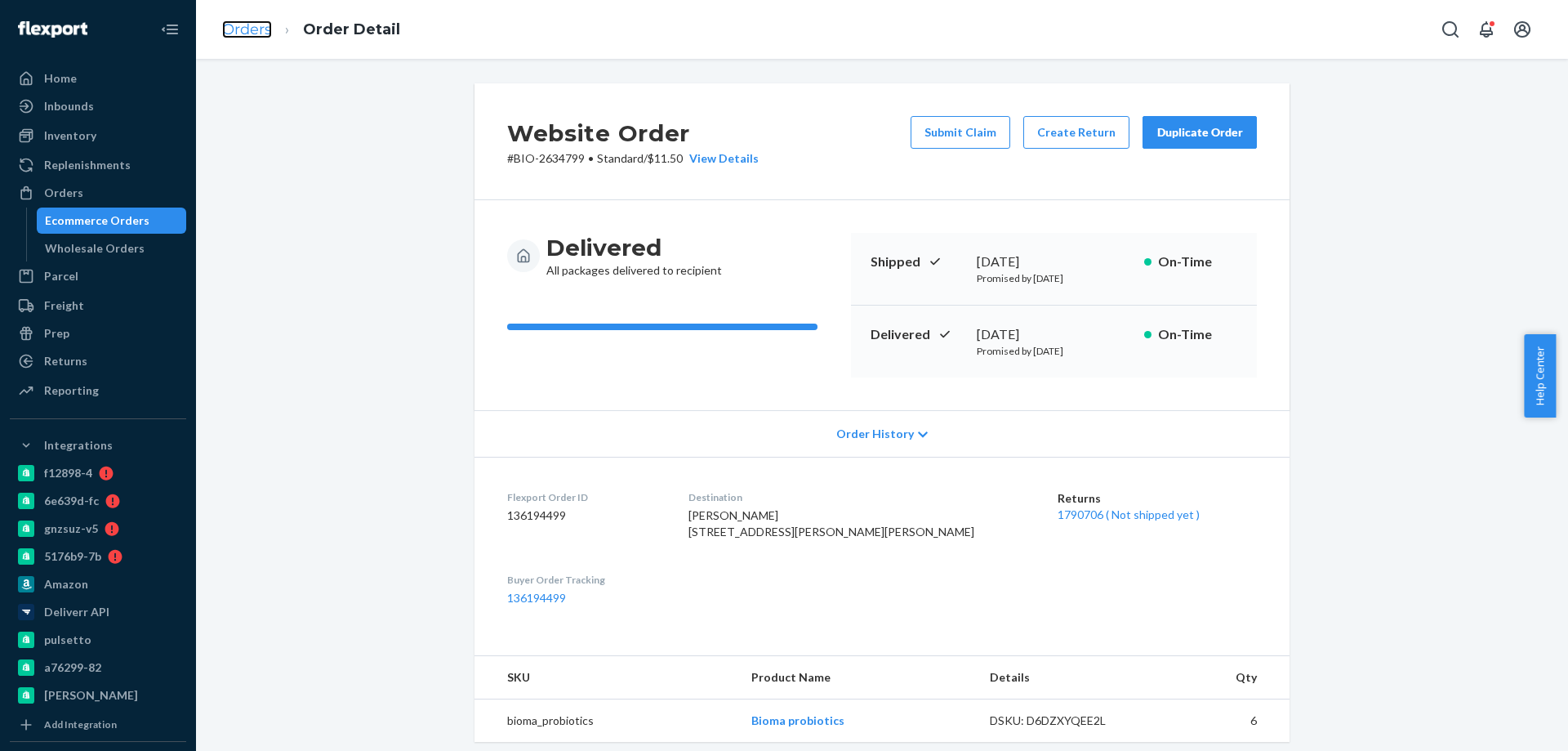
click at [264, 31] on link "Orders" at bounding box center [247, 29] width 50 height 18
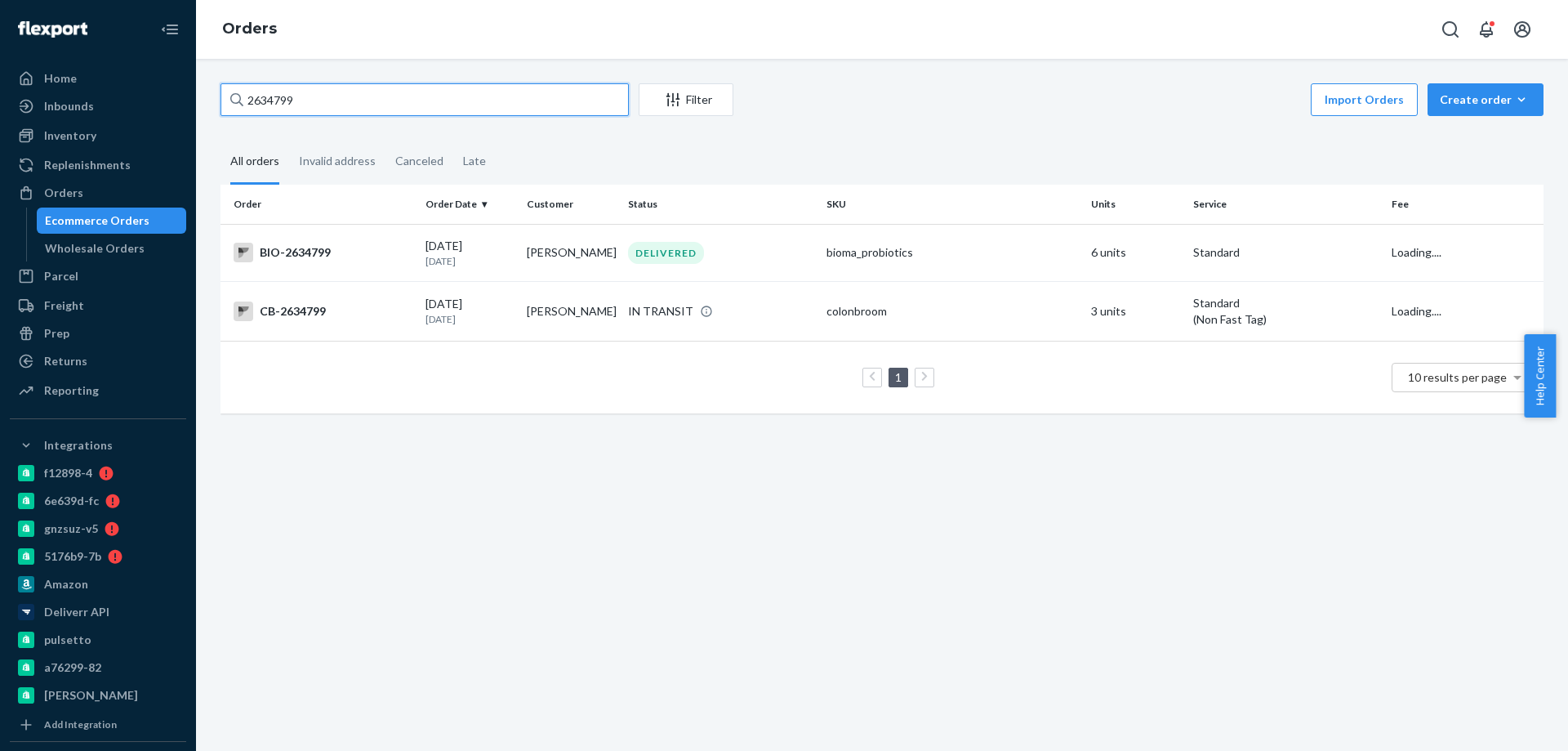
click at [257, 110] on input "2634799" at bounding box center [425, 99] width 409 height 33
paste input "42655"
type input "2642655"
click at [392, 240] on td "BIO-2642655" at bounding box center [320, 253] width 199 height 58
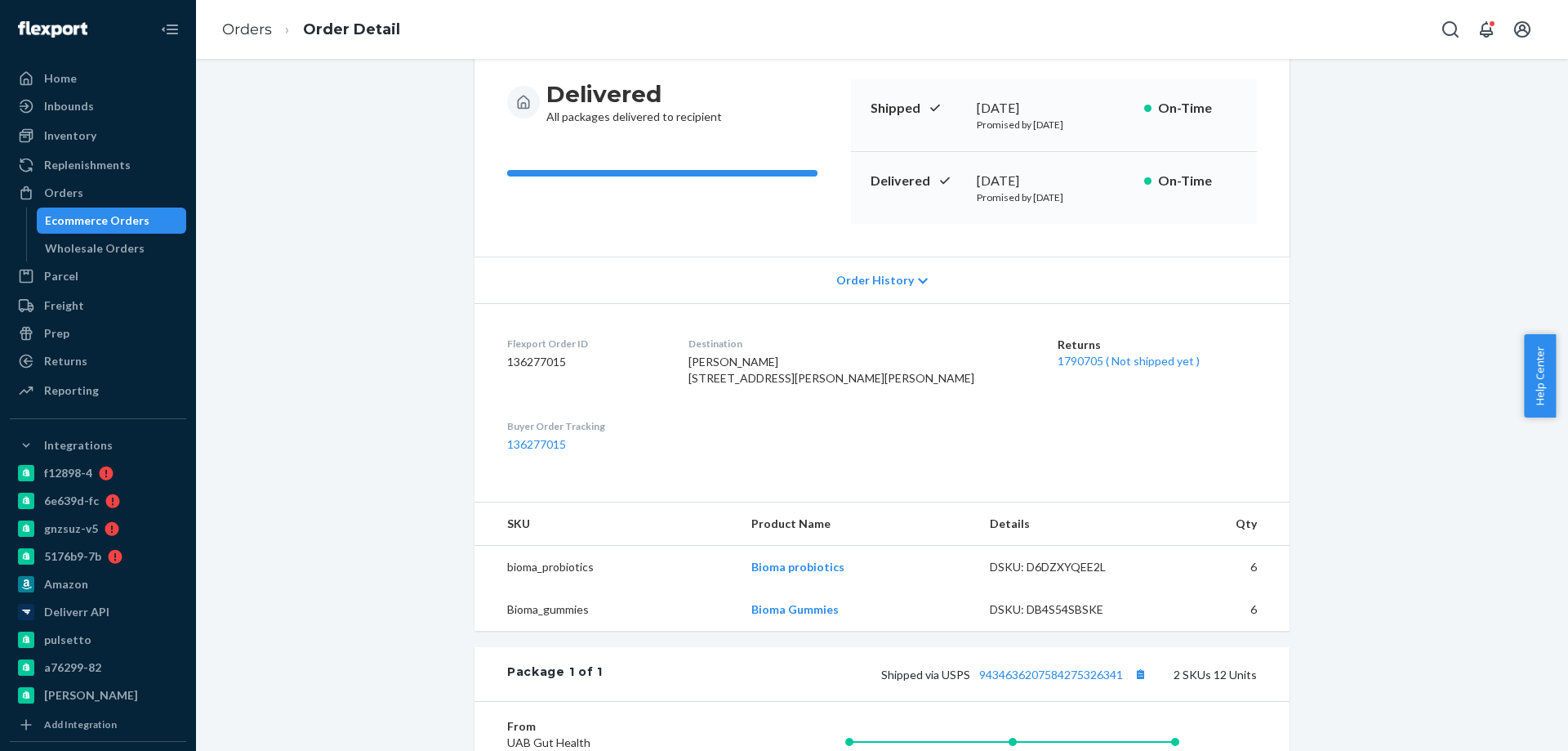
scroll to position [327, 0]
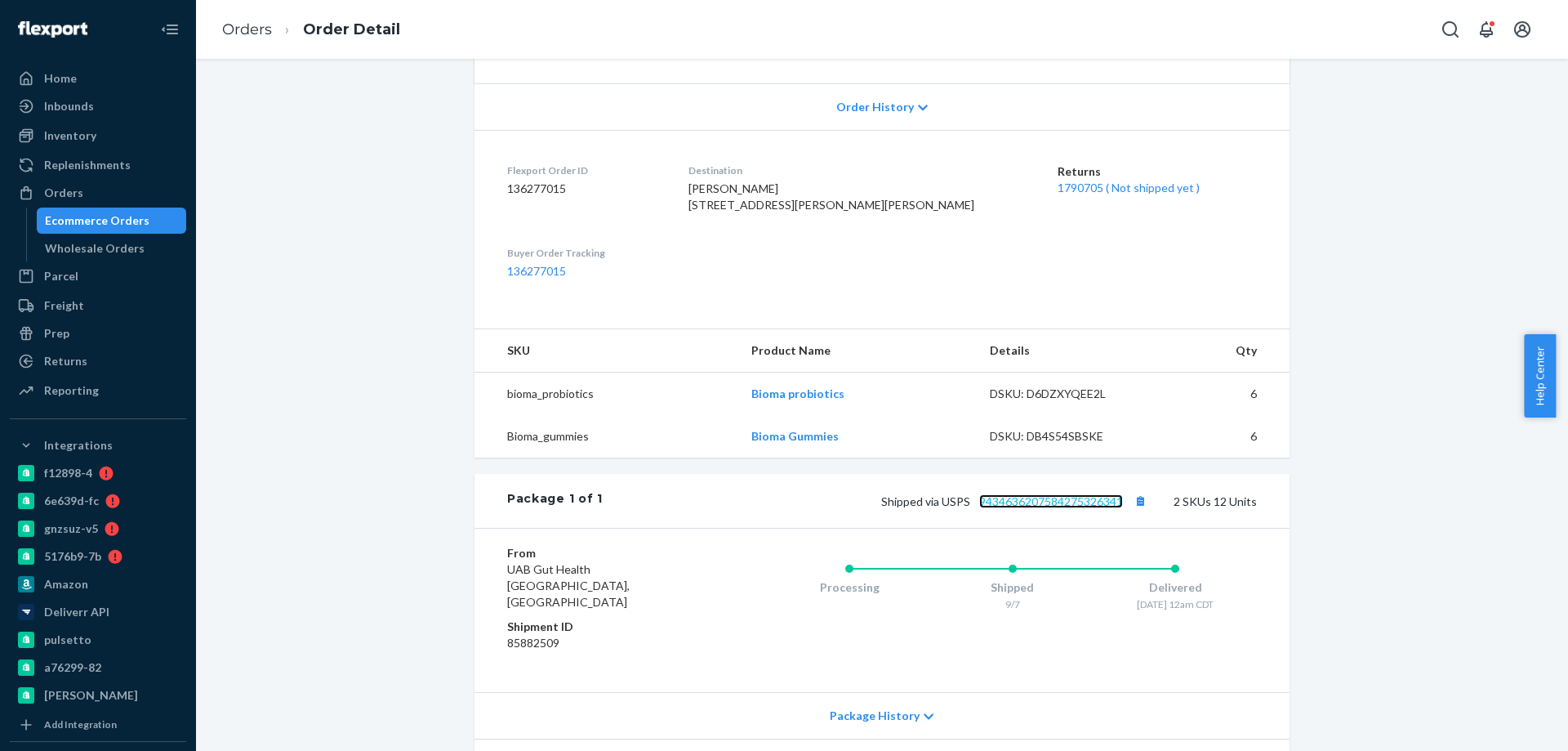
click at [1033, 508] on link "9434636207584275326341" at bounding box center [1051, 501] width 144 height 14
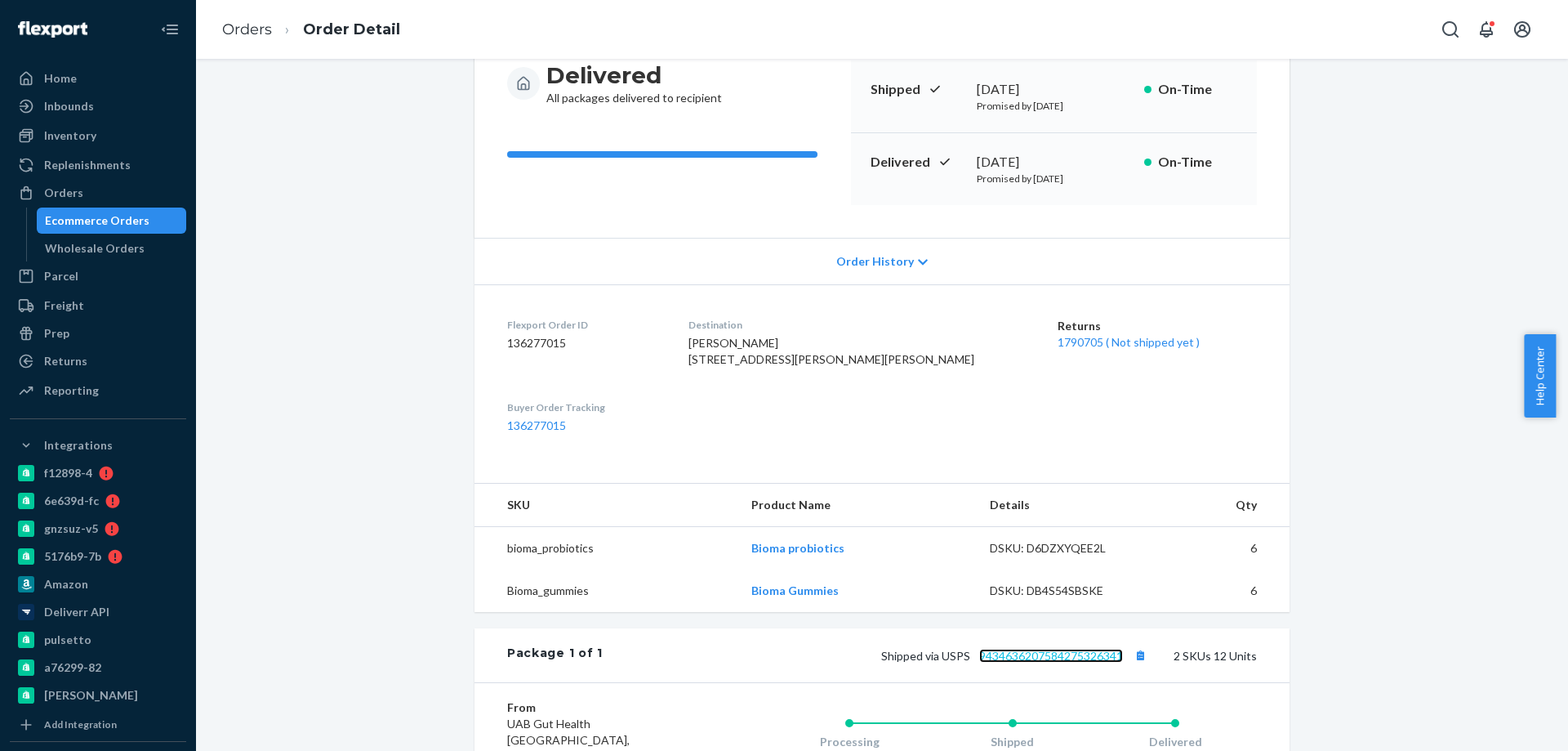
scroll to position [0, 0]
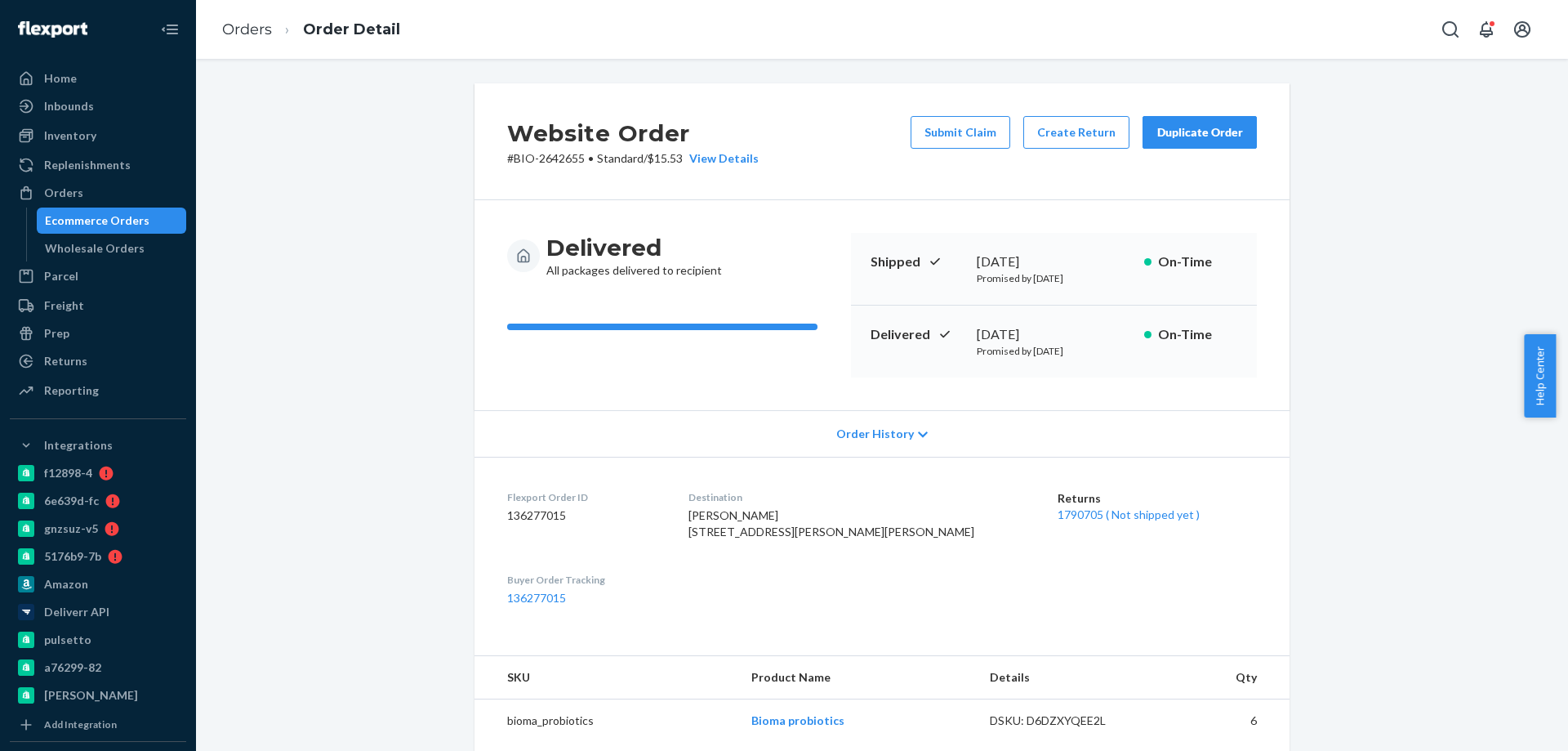
click at [543, 157] on p "# BIO-2642655 • Standard / $15.53 View Details" at bounding box center [633, 159] width 252 height 17
copy p "2642655"
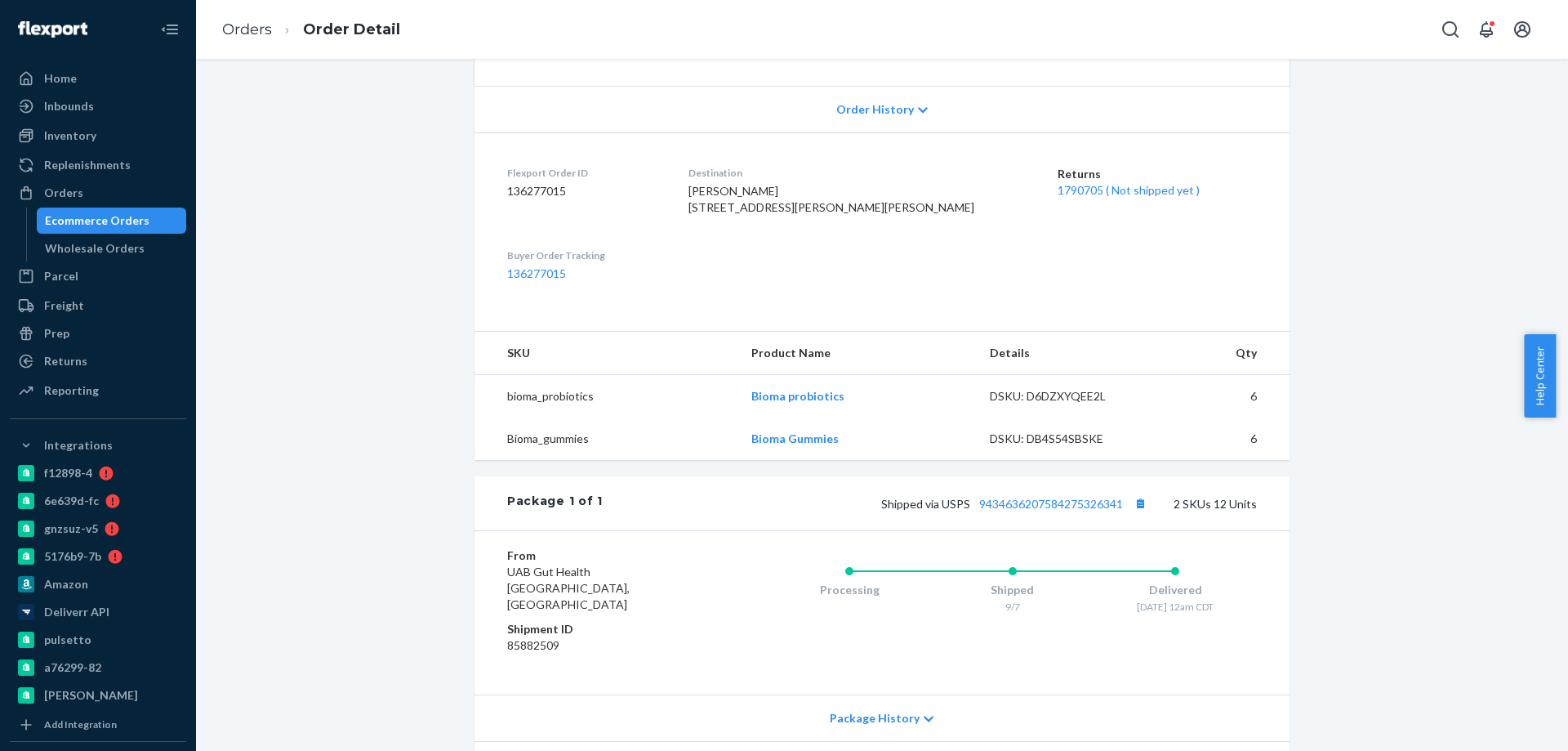
scroll to position [327, 0]
click at [1078, 508] on link "9434636207584275326341" at bounding box center [1051, 501] width 144 height 14
click at [74, 199] on div "Orders" at bounding box center [63, 193] width 39 height 17
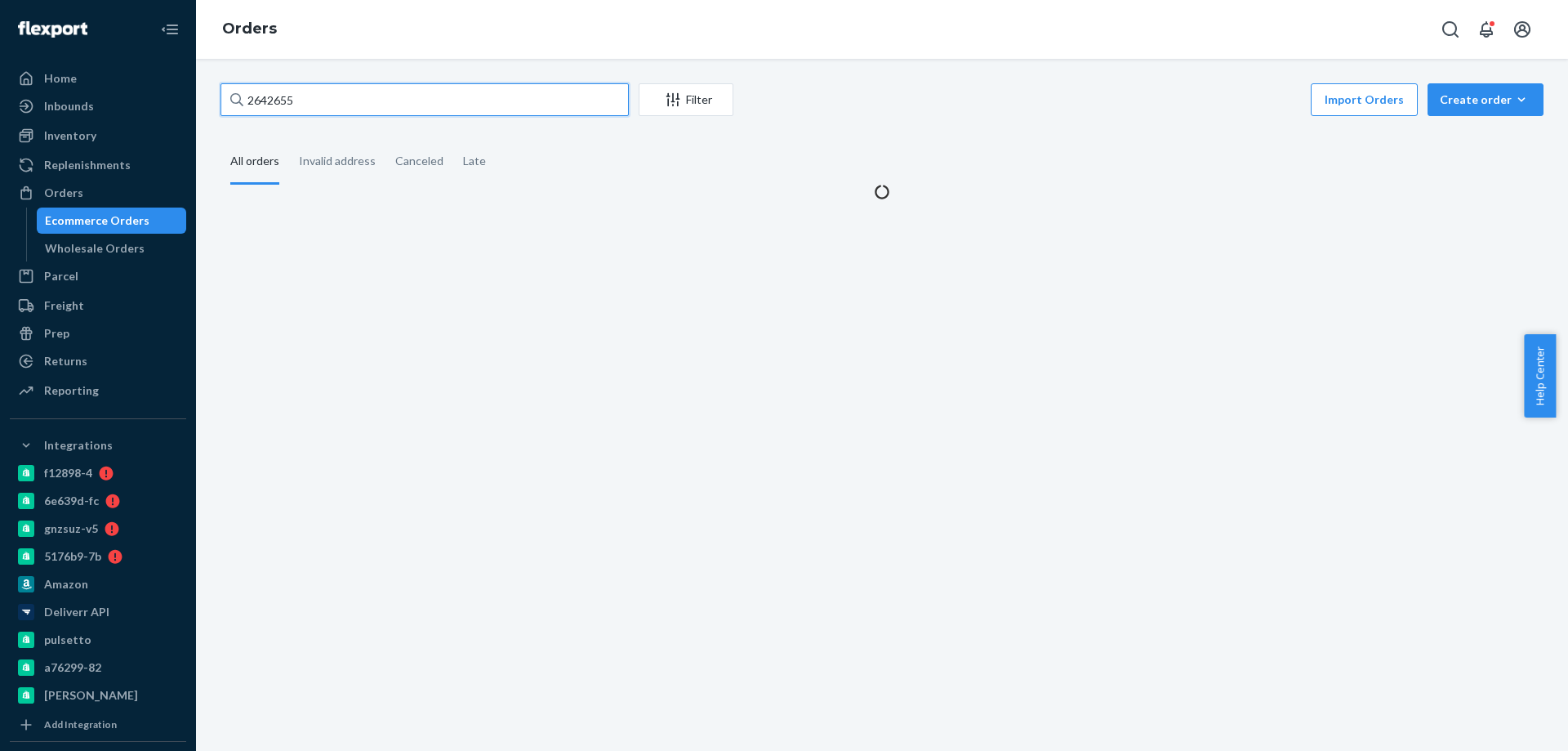
click at [310, 112] on input "2642655" at bounding box center [425, 99] width 409 height 33
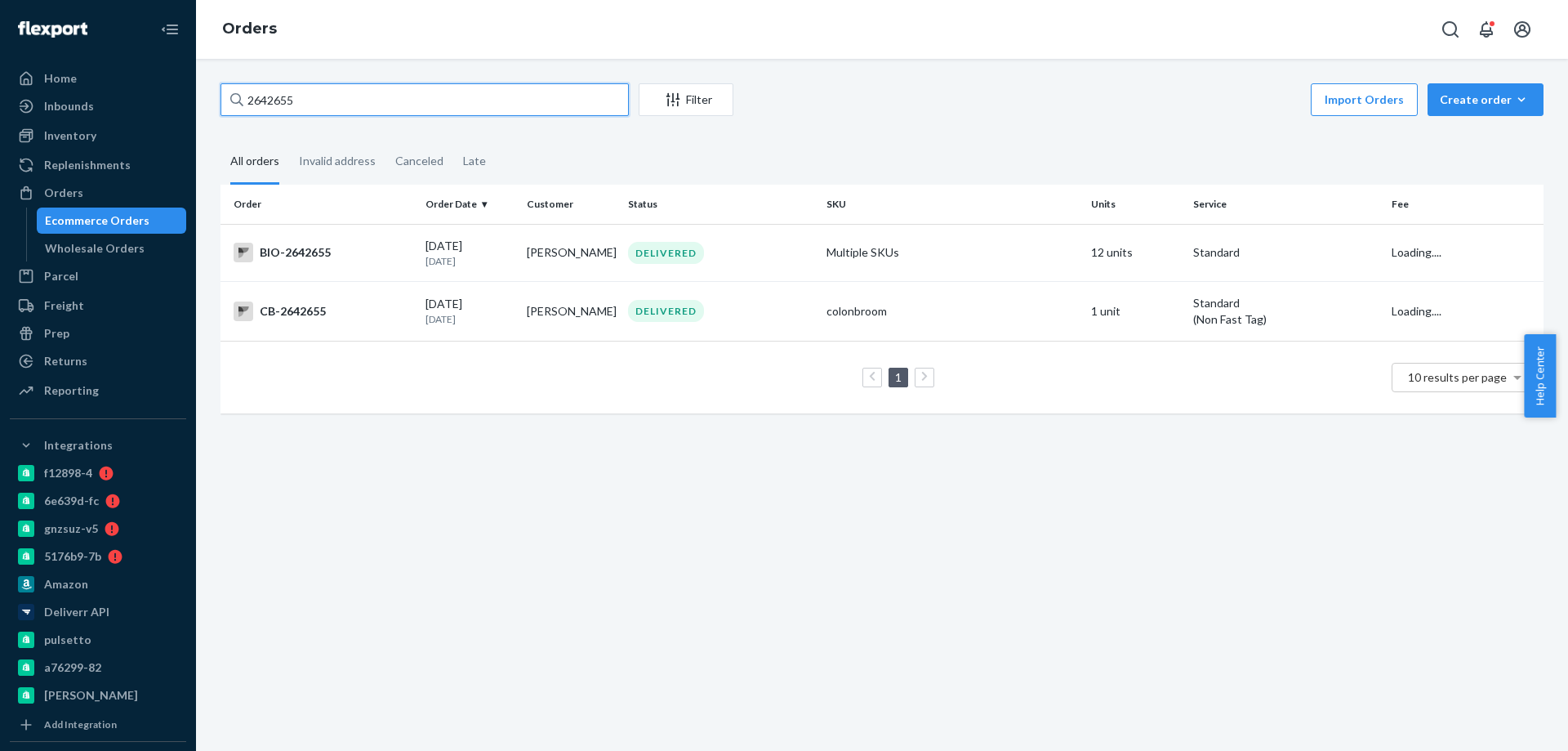
paste input "705256"
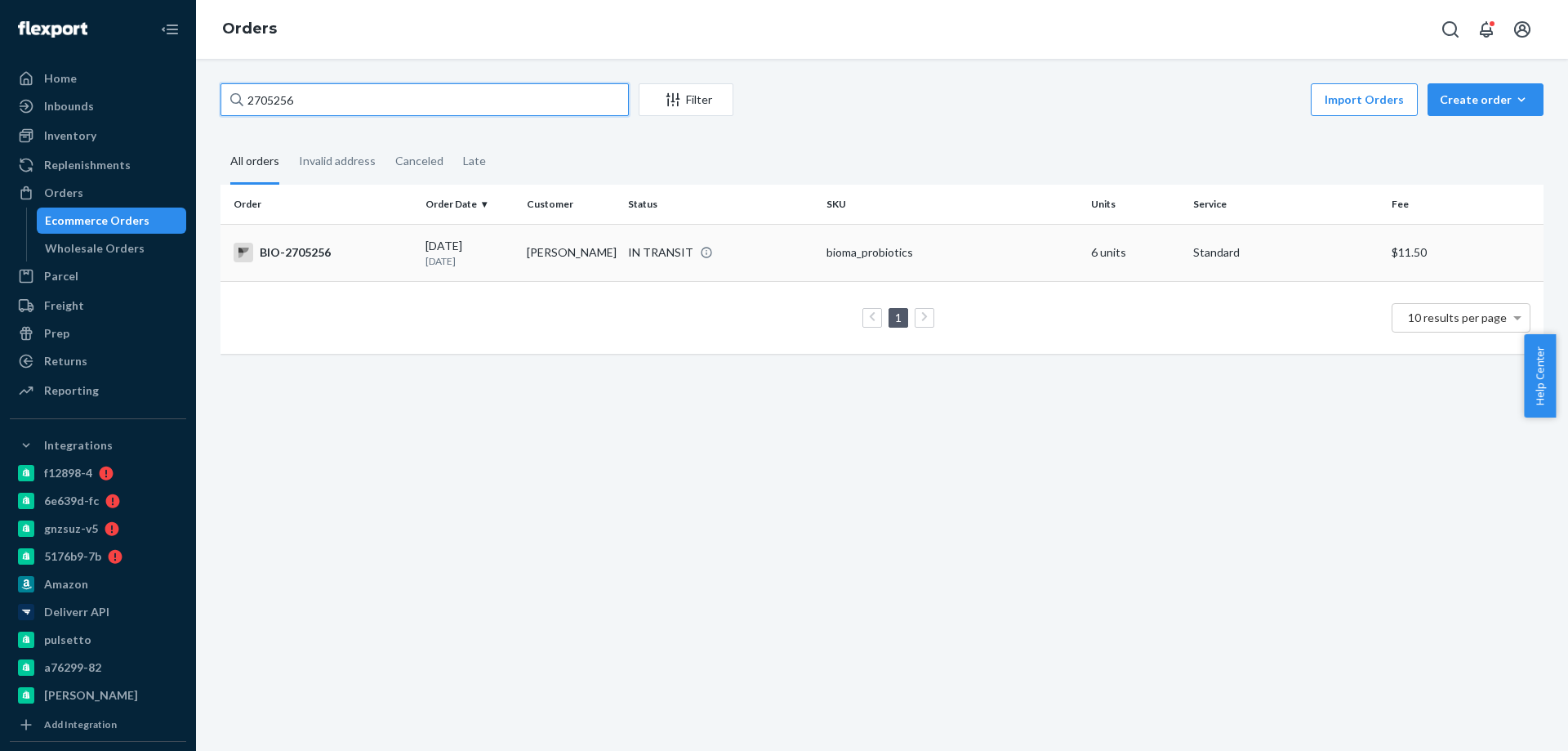
type input "2705256"
click at [395, 249] on div "BIO-2705256" at bounding box center [322, 252] width 179 height 20
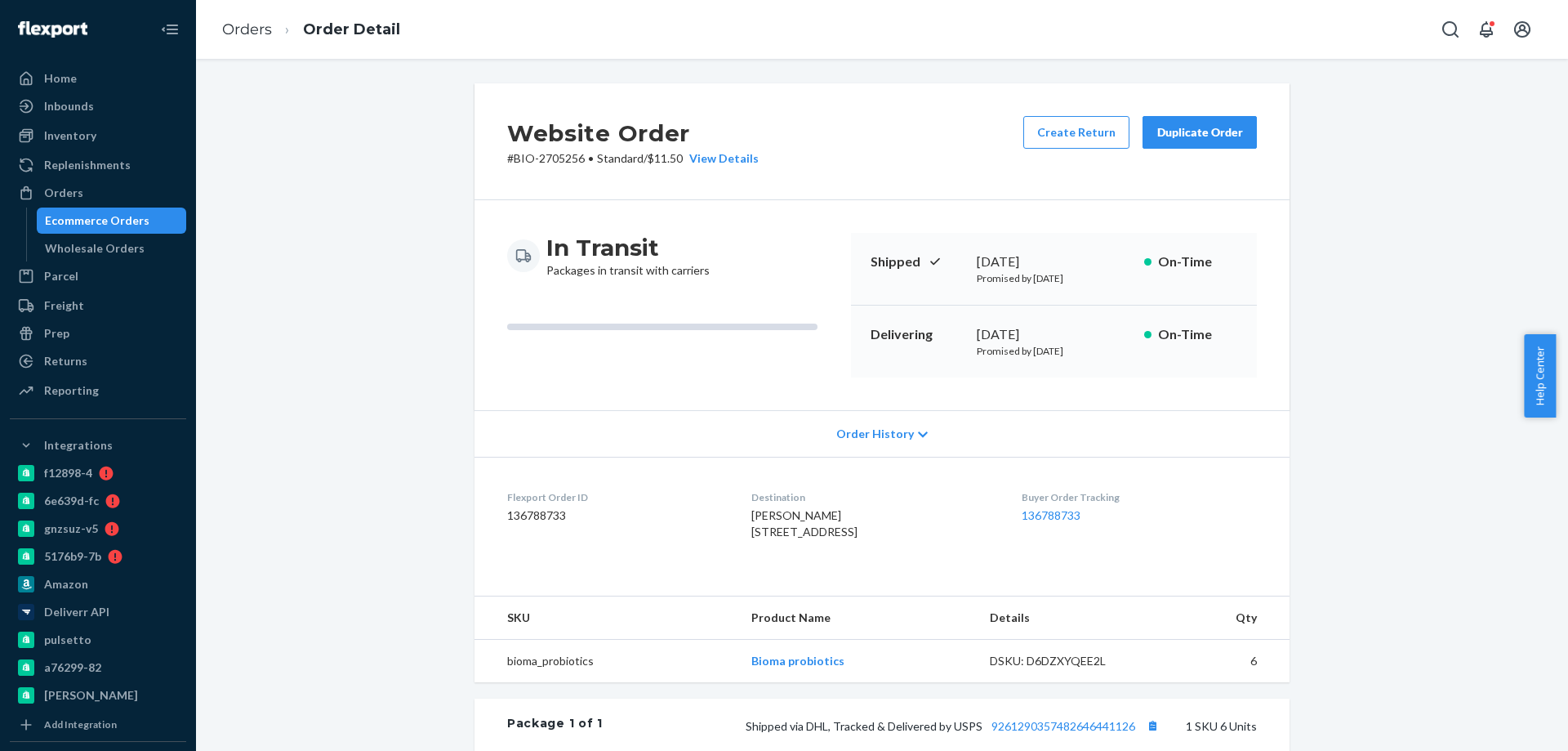
drag, startPoint x: 739, startPoint y: 560, endPoint x: 726, endPoint y: 528, distance: 34.5
click at [726, 528] on dl "Flexport Order ID 136788733 Destination [PERSON_NAME] [STREET_ADDRESS] US Buyer…" at bounding box center [882, 518] width 815 height 123
copy span "[STREET_ADDRESS]"
click at [1205, 533] on div "Buyer Order Tracking 136788733" at bounding box center [1139, 518] width 235 height 57
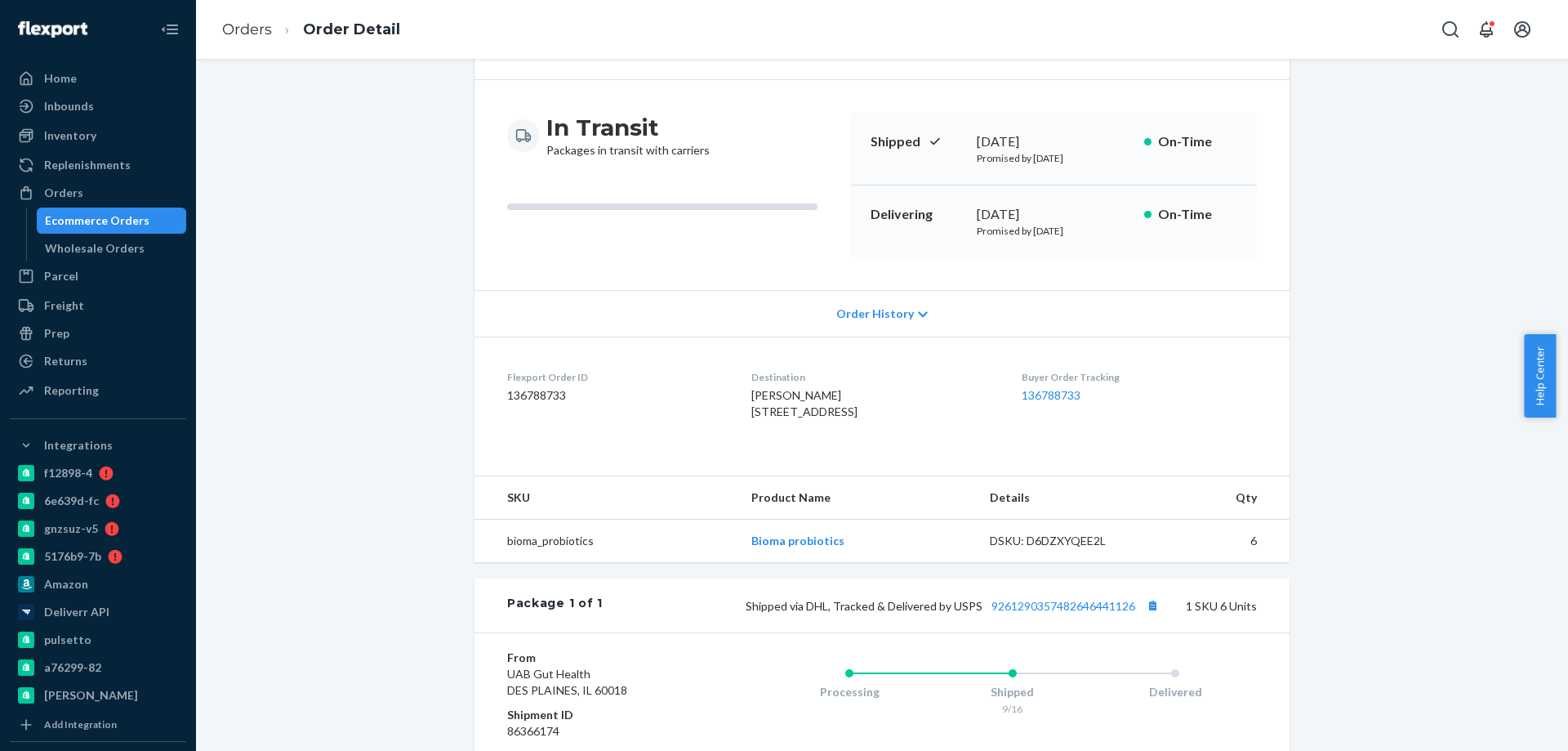
scroll to position [327, 0]
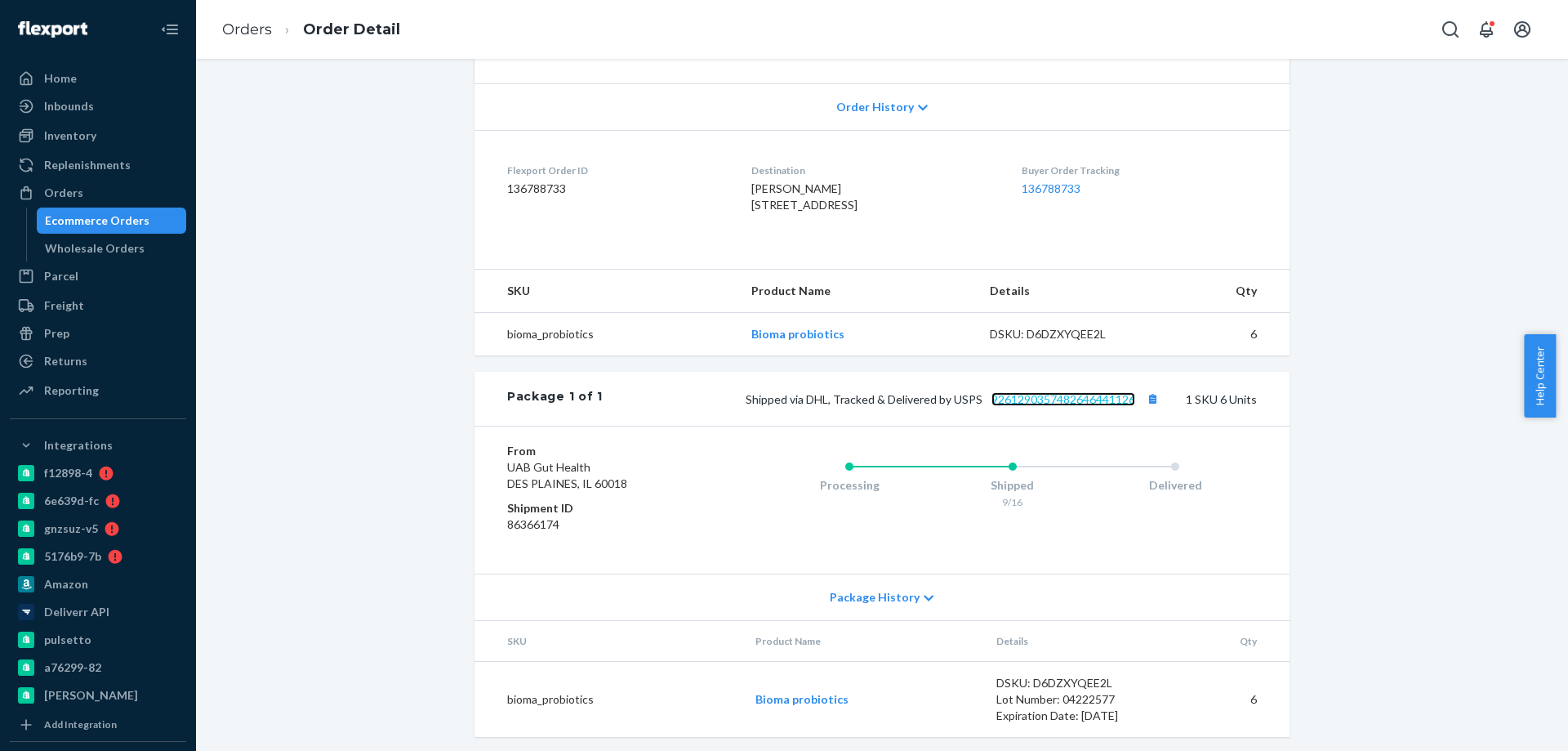
click at [1077, 406] on link "9261290357482646441126" at bounding box center [1063, 399] width 144 height 14
